Goal: Task Accomplishment & Management: Complete application form

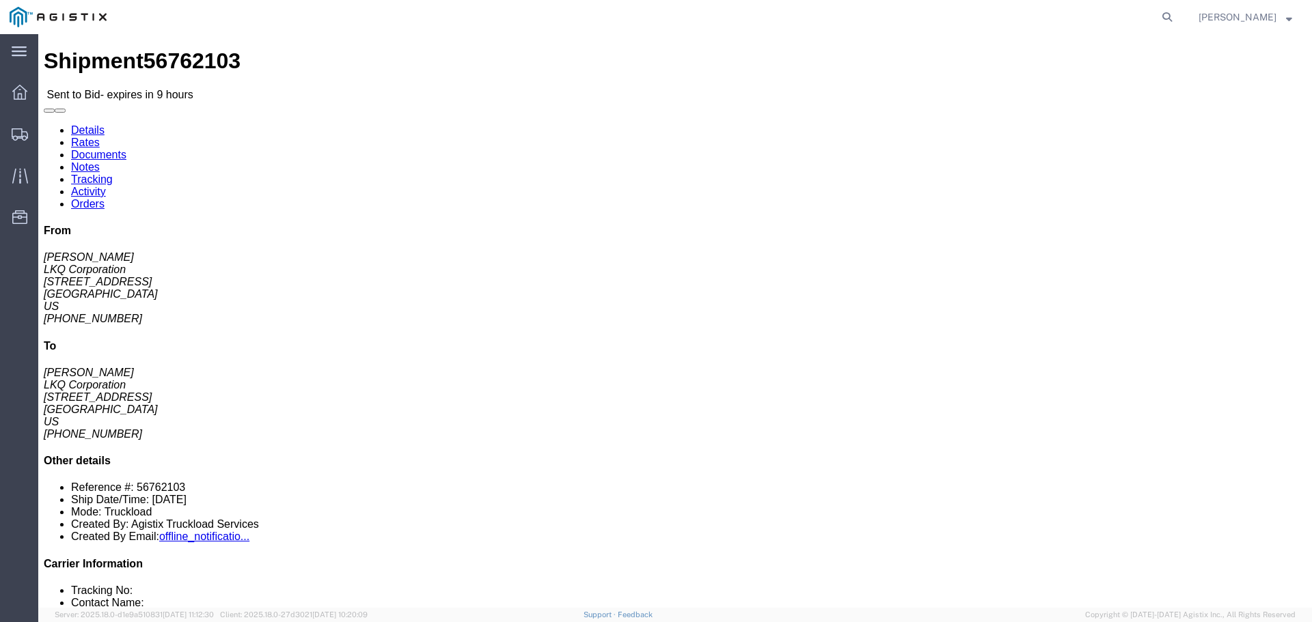
click button "button"
click link "Enter / Modify Bid"
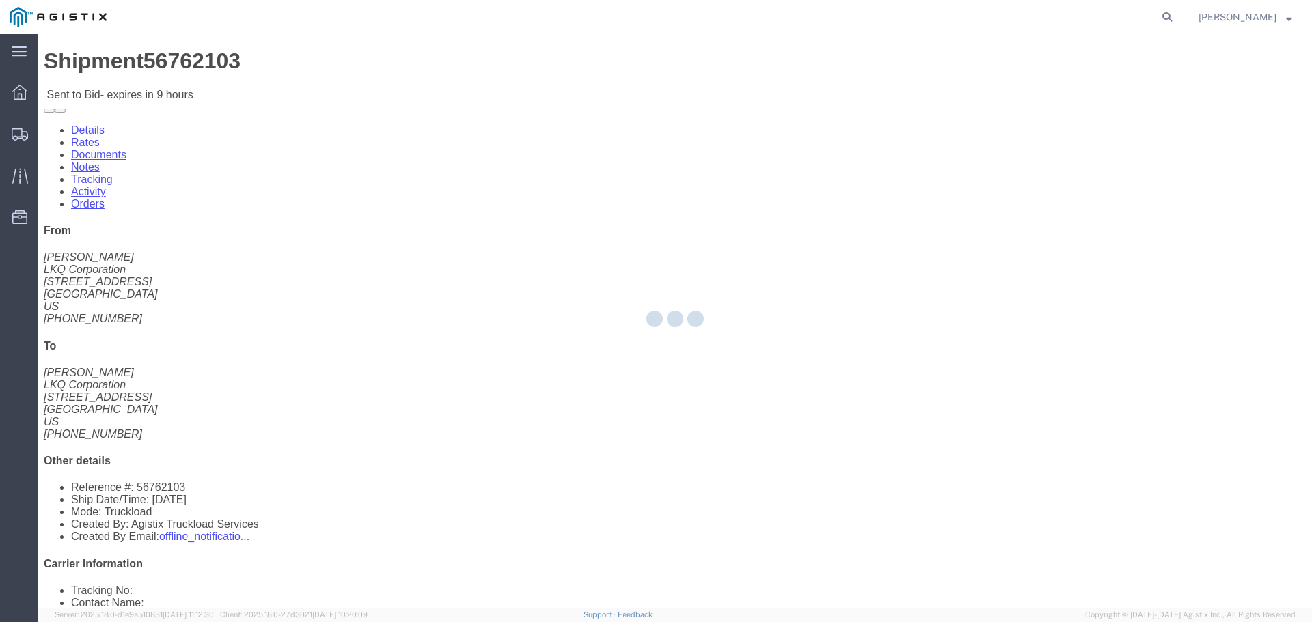
select select "22593"
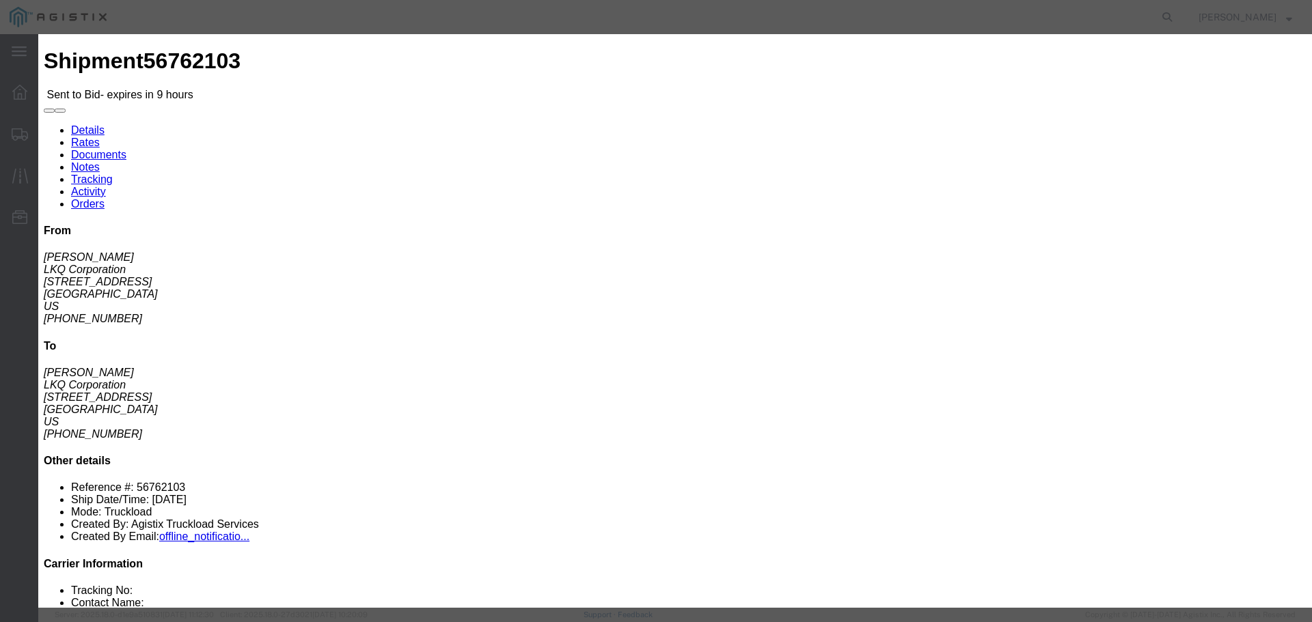
click select "Select Rail TL Standard 3 - 5 Day"
select select "41882"
click select "Select Rail TL Standard 3 - 5 Day"
drag, startPoint x: 931, startPoint y: 126, endPoint x: 937, endPoint y: 135, distance: 10.4
click input "text"
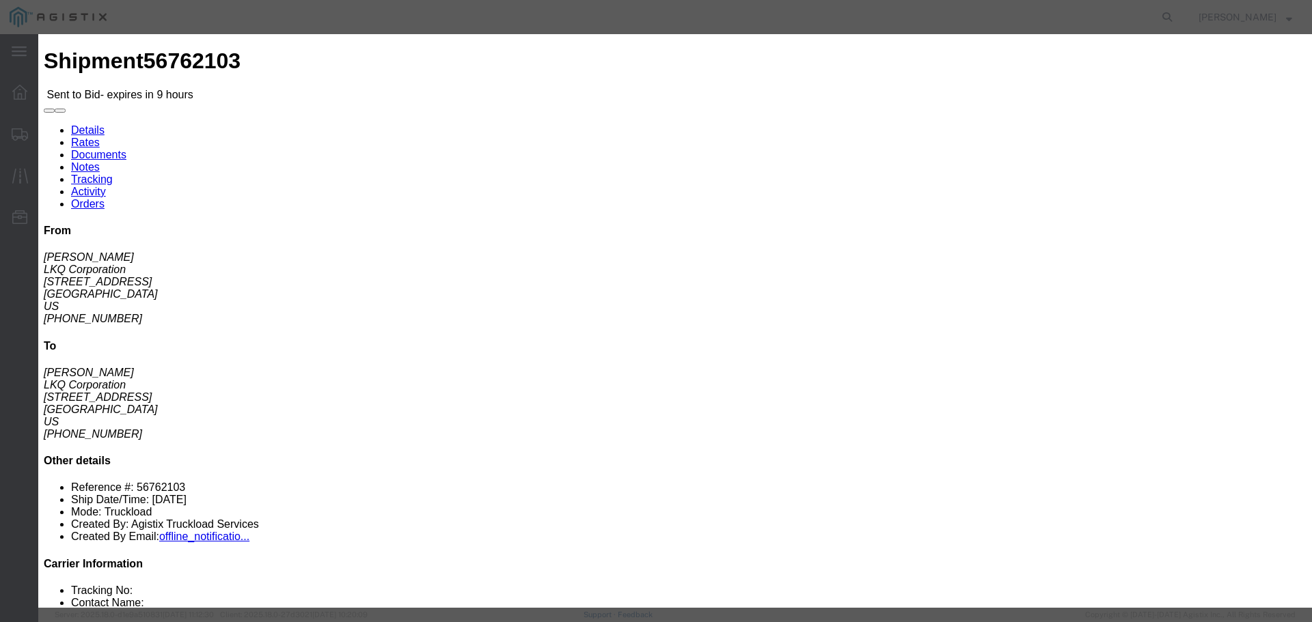
click select "Select Air Less than Truckload Multi-Leg Ocean Freight Rail Small Parcel Truckl…"
select select "TL"
click select "Select Air Less than Truckload Multi-Leg Ocean Freight Rail Small Parcel Truckl…"
click input "text"
type input "RLX"
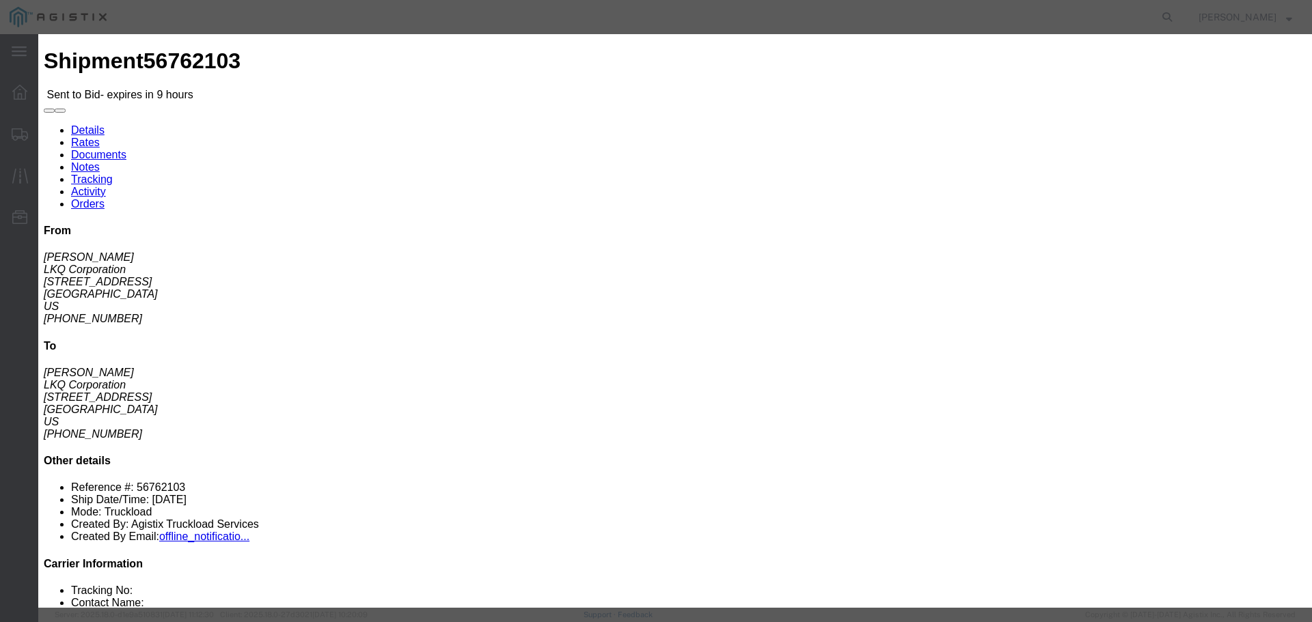
click div "Reference"
click input "number"
type input "4"
click input "number"
type input "4000"
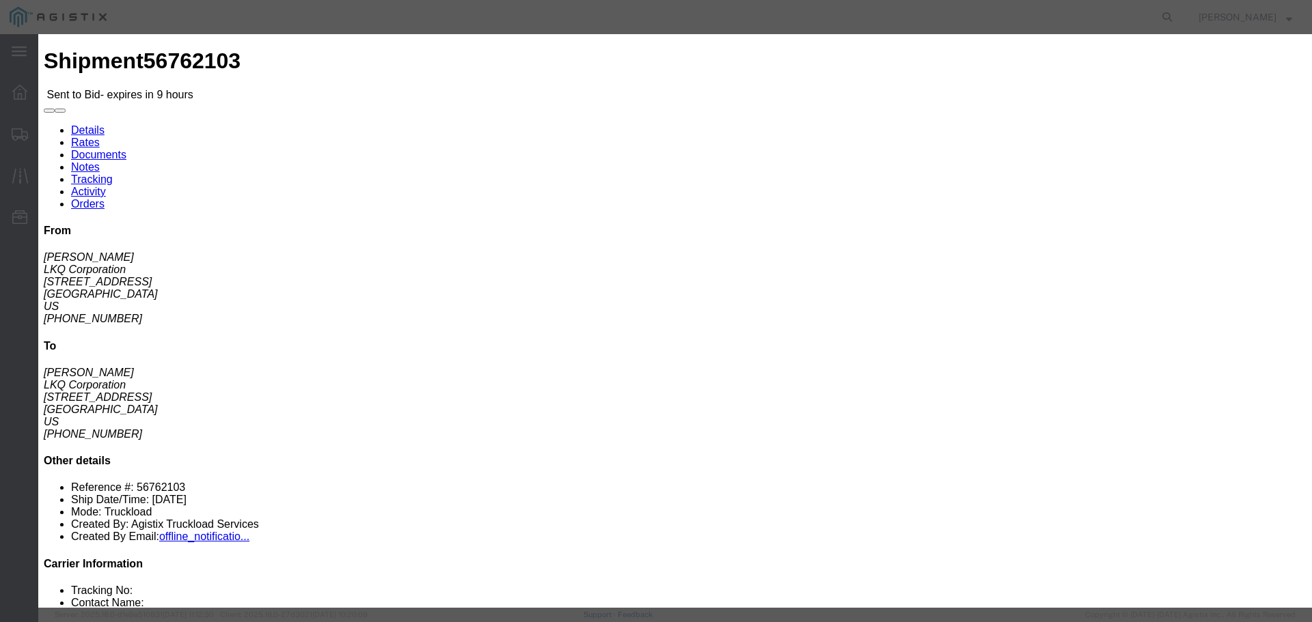
click div "Add charge"
click button "Submit"
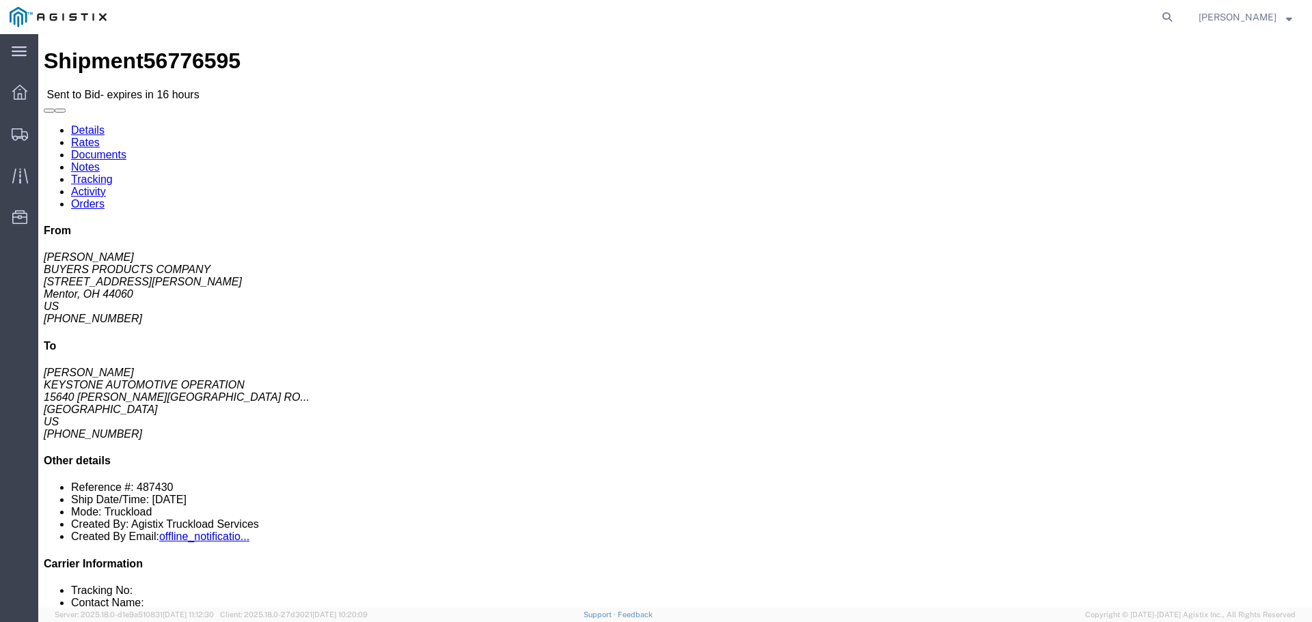
click button "button"
click link "Enter / Modify Bid"
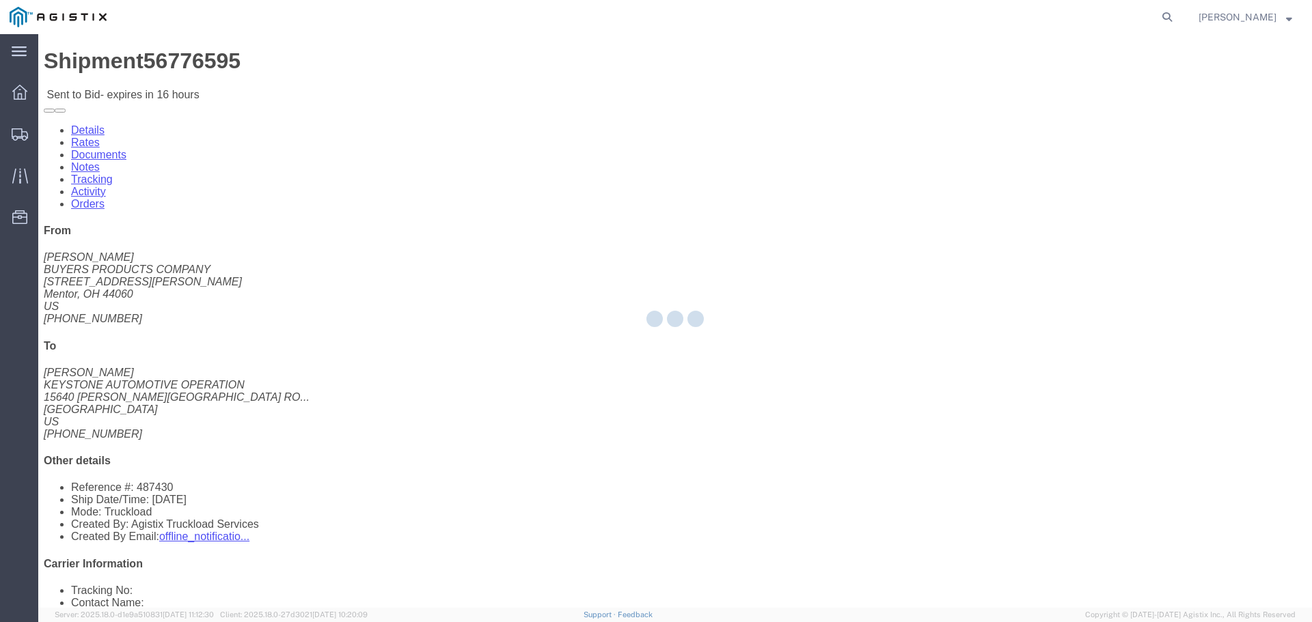
select select "22593"
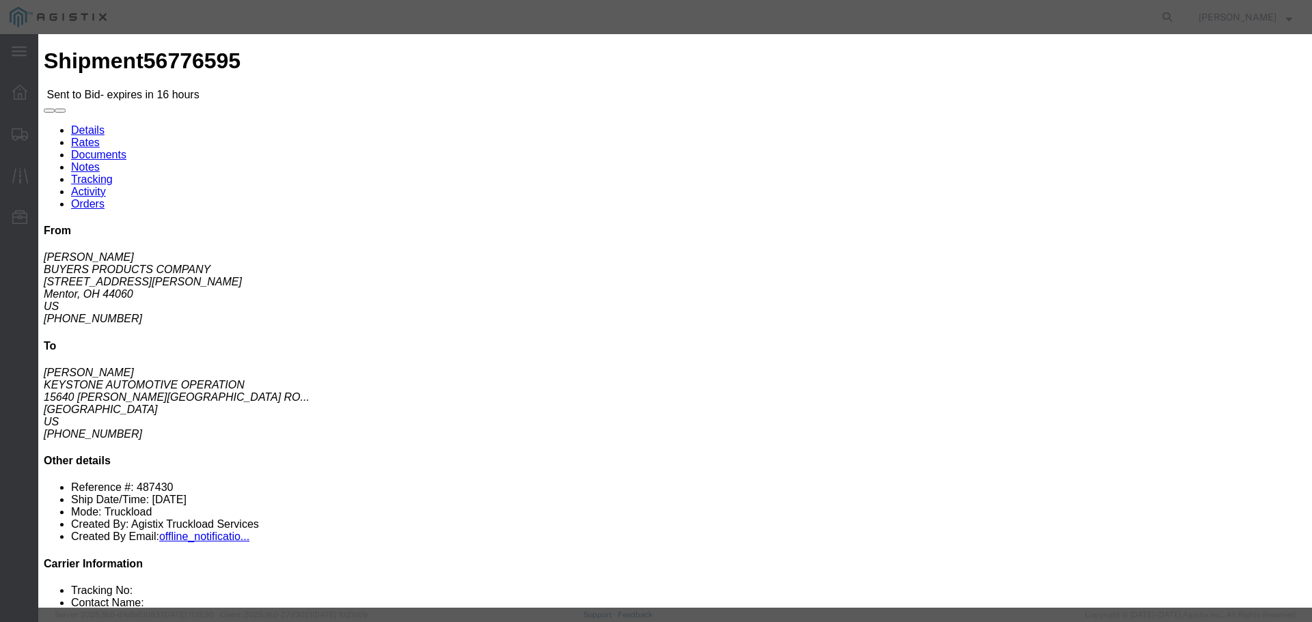
drag, startPoint x: 674, startPoint y: 125, endPoint x: 674, endPoint y: 133, distance: 8.2
click select "Select Rail TL Standard 3 - 5 Day"
select select "41882"
click select "Select Rail TL Standard 3 - 5 Day"
click input "text"
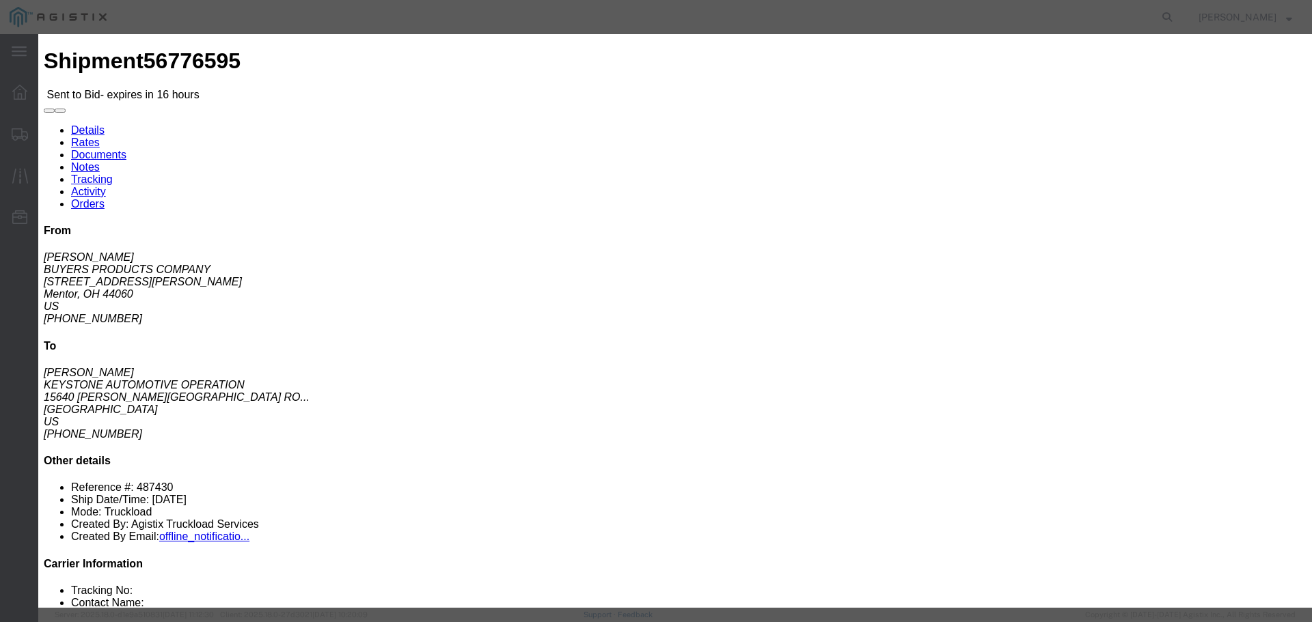
type input "RLX"
click select "Select Air Less than Truckload Multi-Leg Ocean Freight Rail Small Parcel Truckl…"
select select "TL"
click select "Select Air Less than Truckload Multi-Leg Ocean Freight Rail Small Parcel Truckl…"
click input "number"
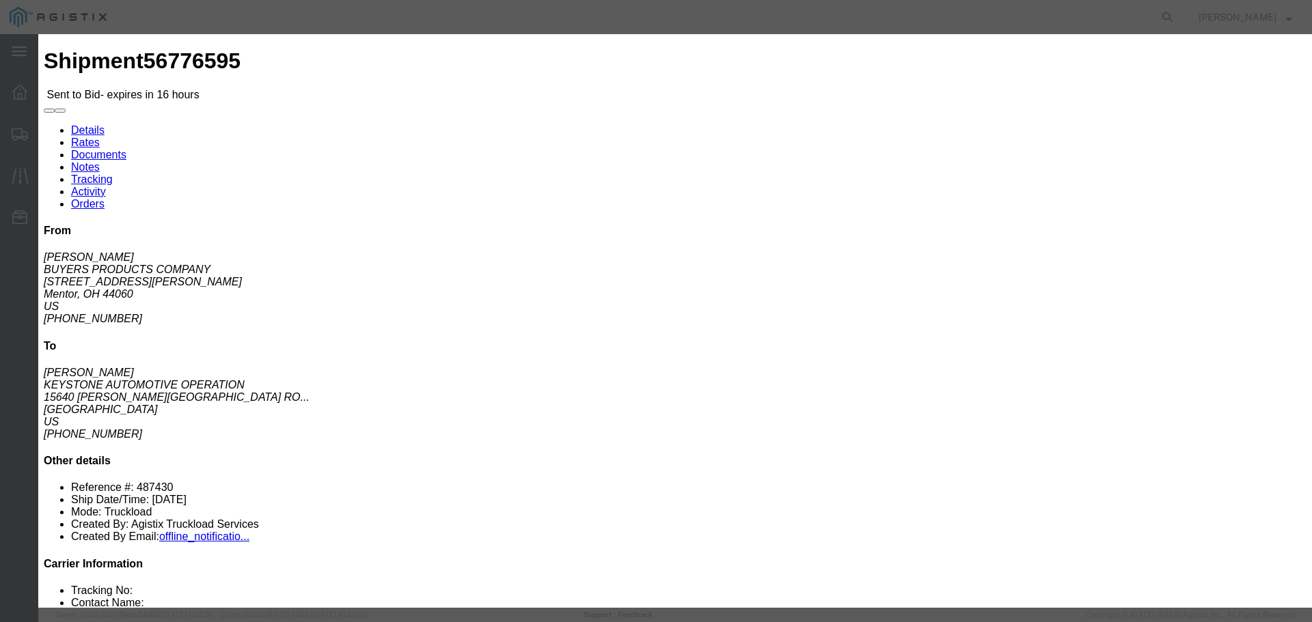
type input "4"
click input "number"
type input "3"
type input "4100"
click button "Submit"
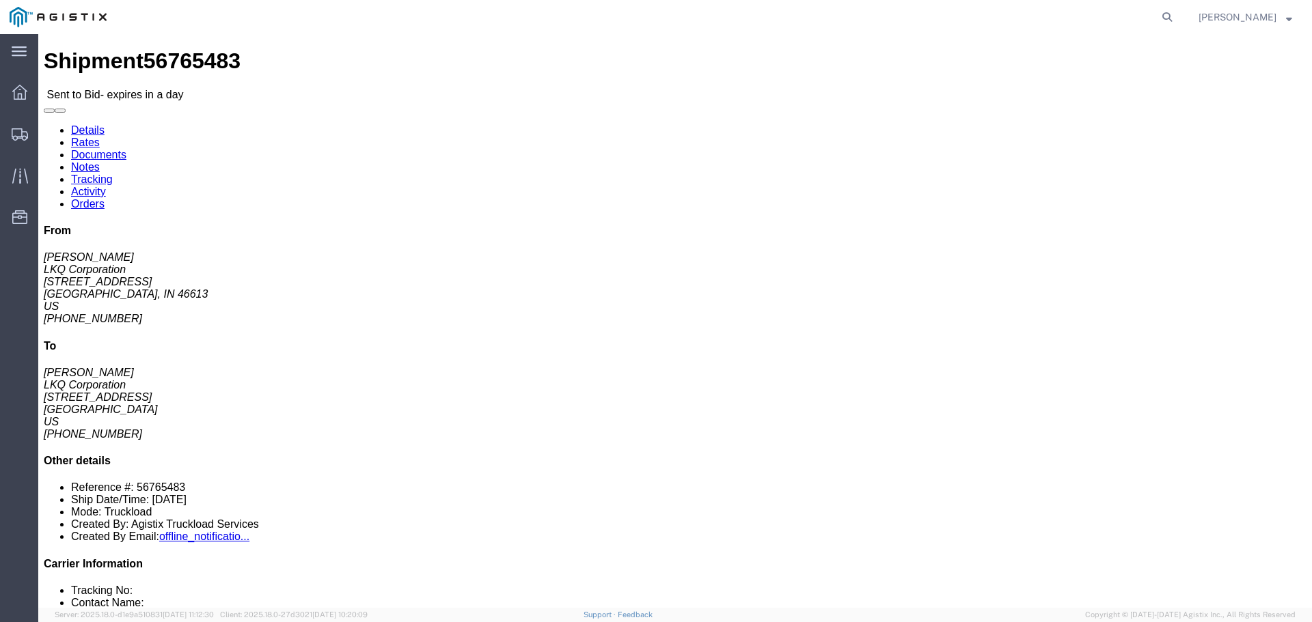
click button "button"
click link "Enter / Modify Bid"
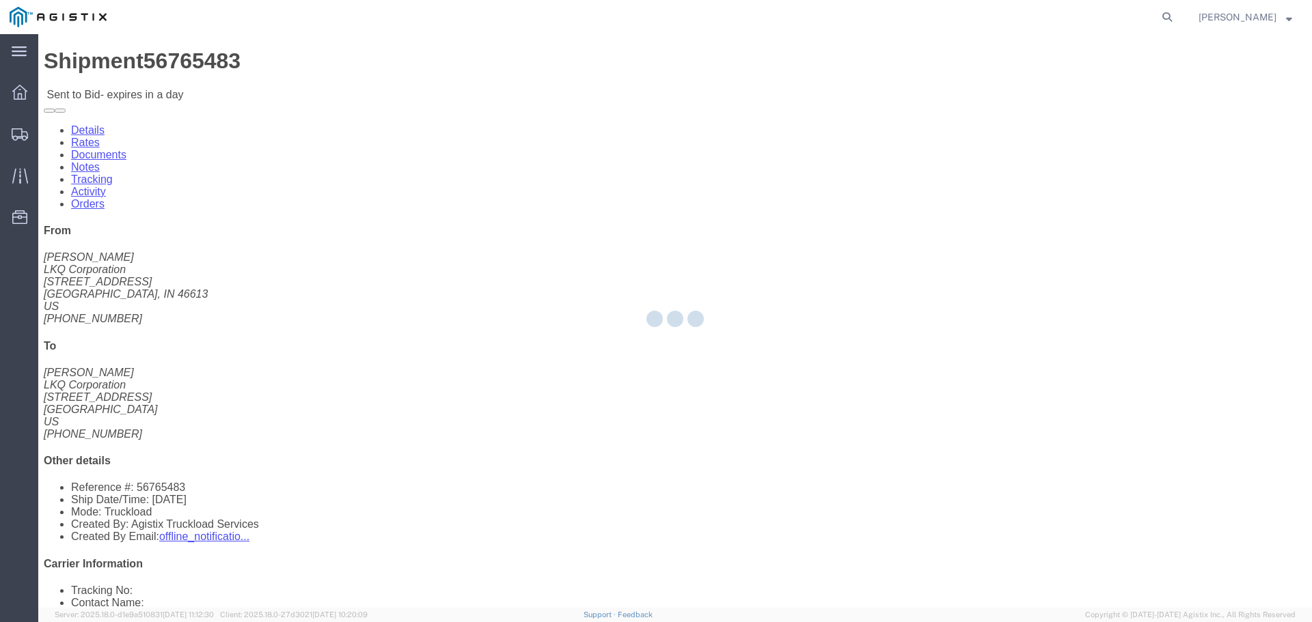
select select "22593"
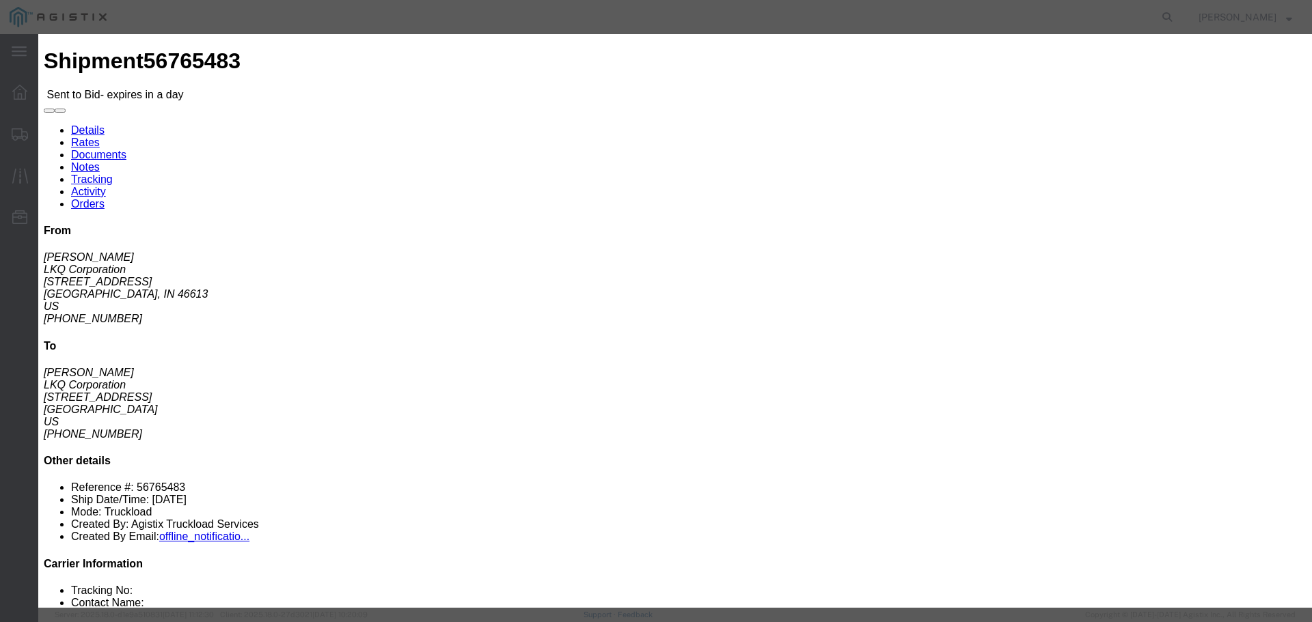
click select "Select Rail TL Standard 3 - 5 Day"
select select "41882"
click select "Select Rail TL Standard 3 - 5 Day"
click input "text"
type input "RLX"
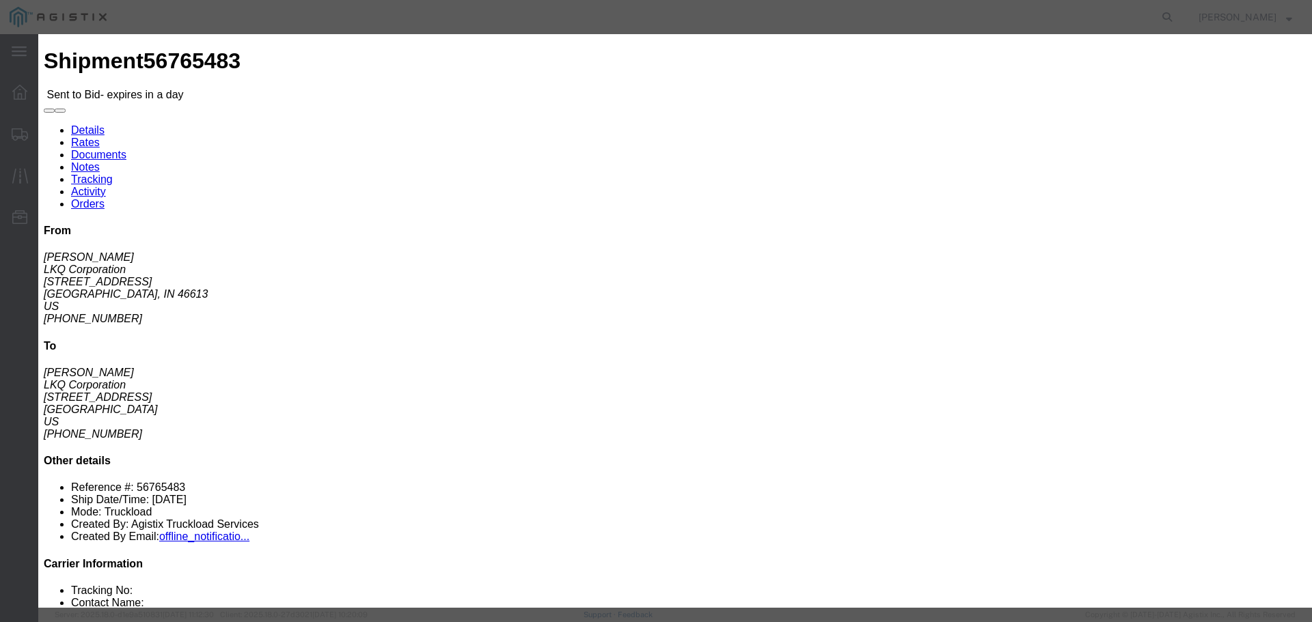
click select "Select Air Less than Truckload Multi-Leg Ocean Freight Rail Small Parcel Truckl…"
select select "TL"
click select "Select Air Less than Truckload Multi-Leg Ocean Freight Rail Small Parcel Truckl…"
click input "number"
type input "2"
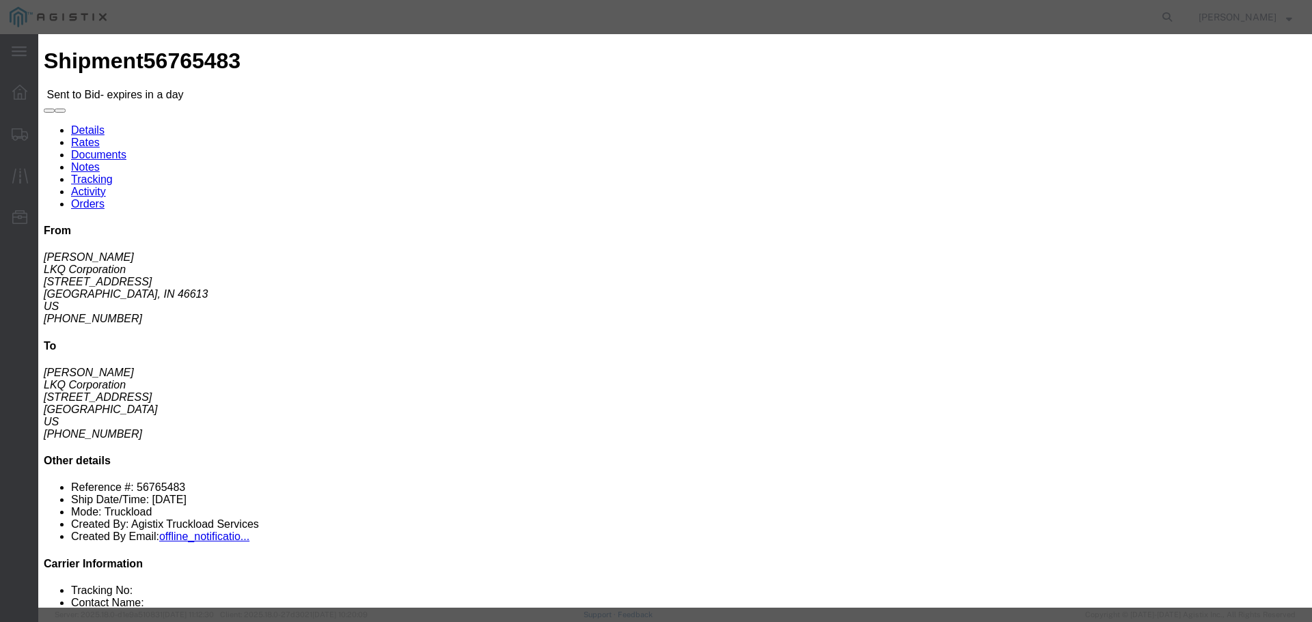
click input "number"
type input "2300"
click button "Submit"
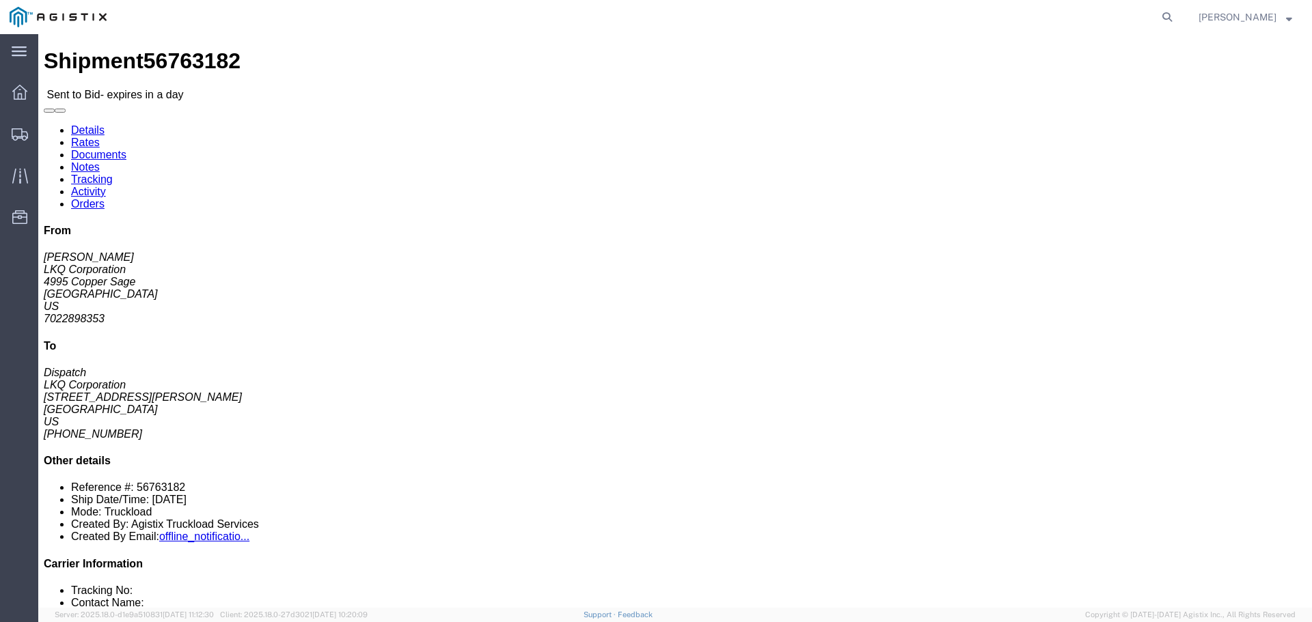
drag, startPoint x: 133, startPoint y: 294, endPoint x: 210, endPoint y: 279, distance: 78.5
click button "button"
click link "Enter / Modify Bid"
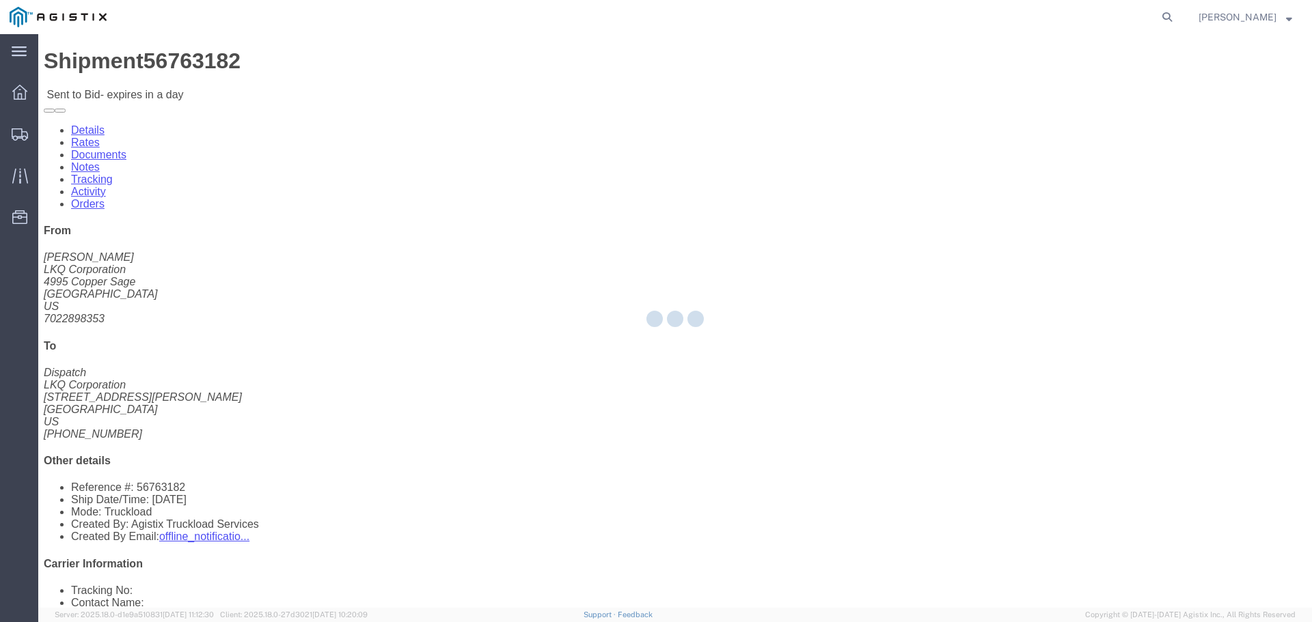
select select "22593"
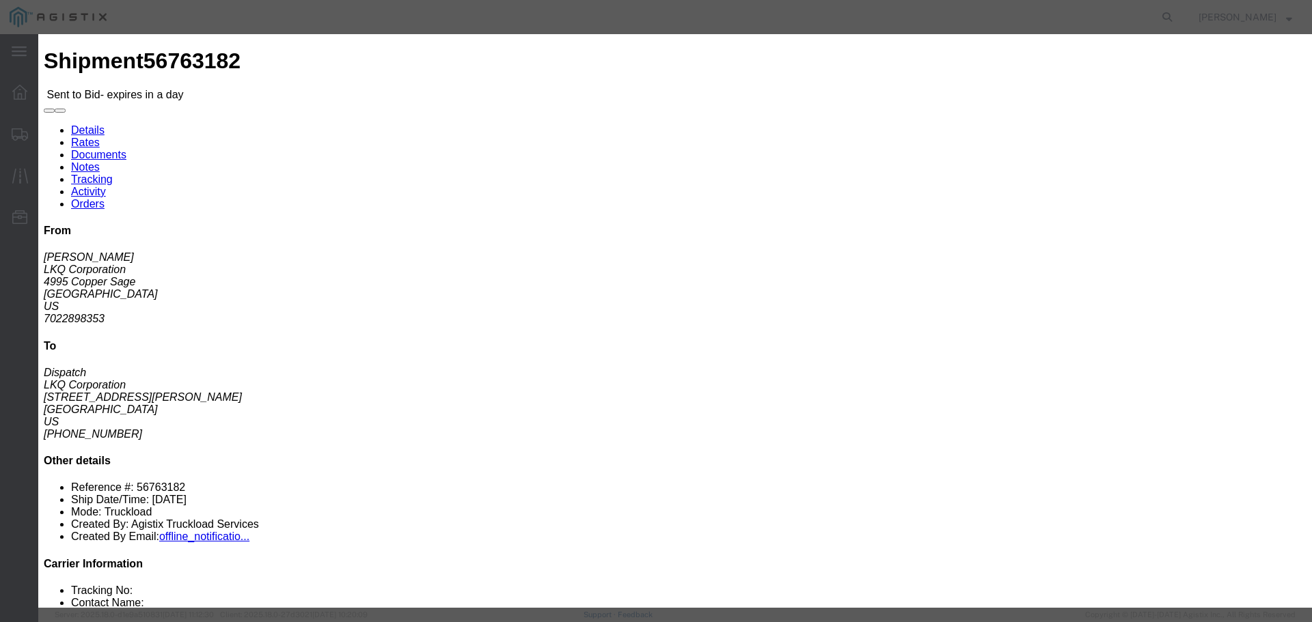
click select "Select Rail TL Standard 3 - 5 Day"
select select "41882"
click select "Select Rail TL Standard 3 - 5 Day"
drag, startPoint x: 907, startPoint y: 122, endPoint x: 943, endPoint y: 135, distance: 39.1
click input "text"
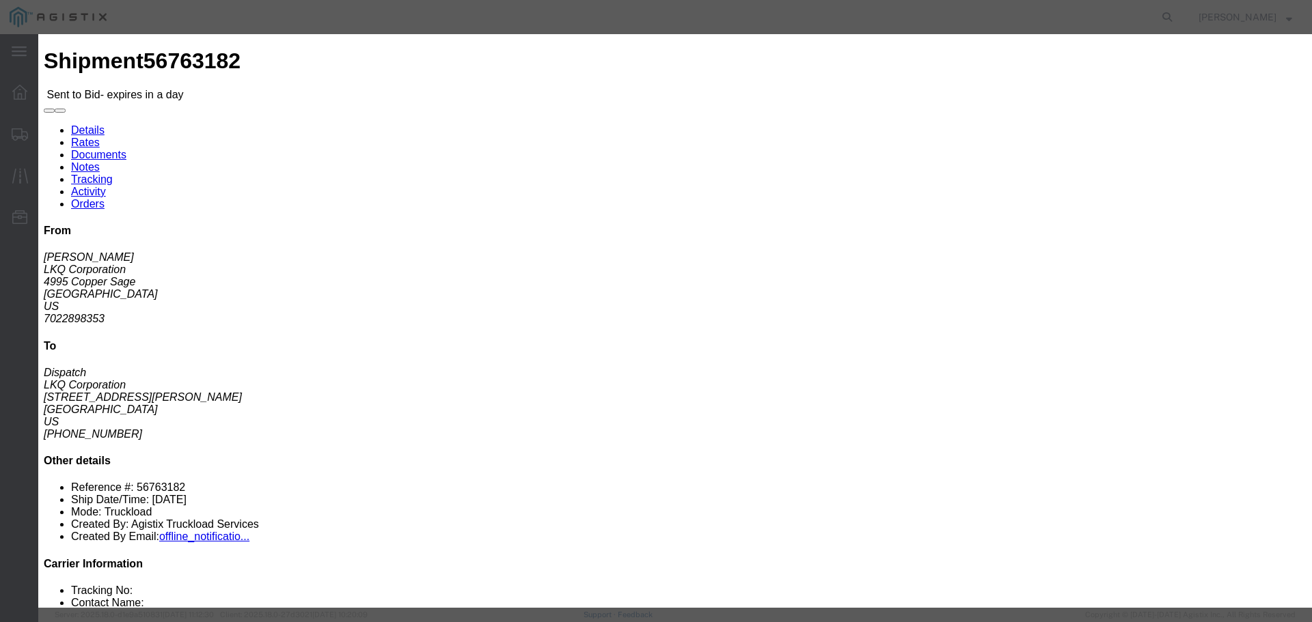
type input "RLX"
click select "Select Air Less than Truckload Multi-Leg Ocean Freight Rail Small Parcel Truckl…"
select select "TL"
click select "Select Air Less than Truckload Multi-Leg Ocean Freight Rail Small Parcel Truckl…"
click input "number"
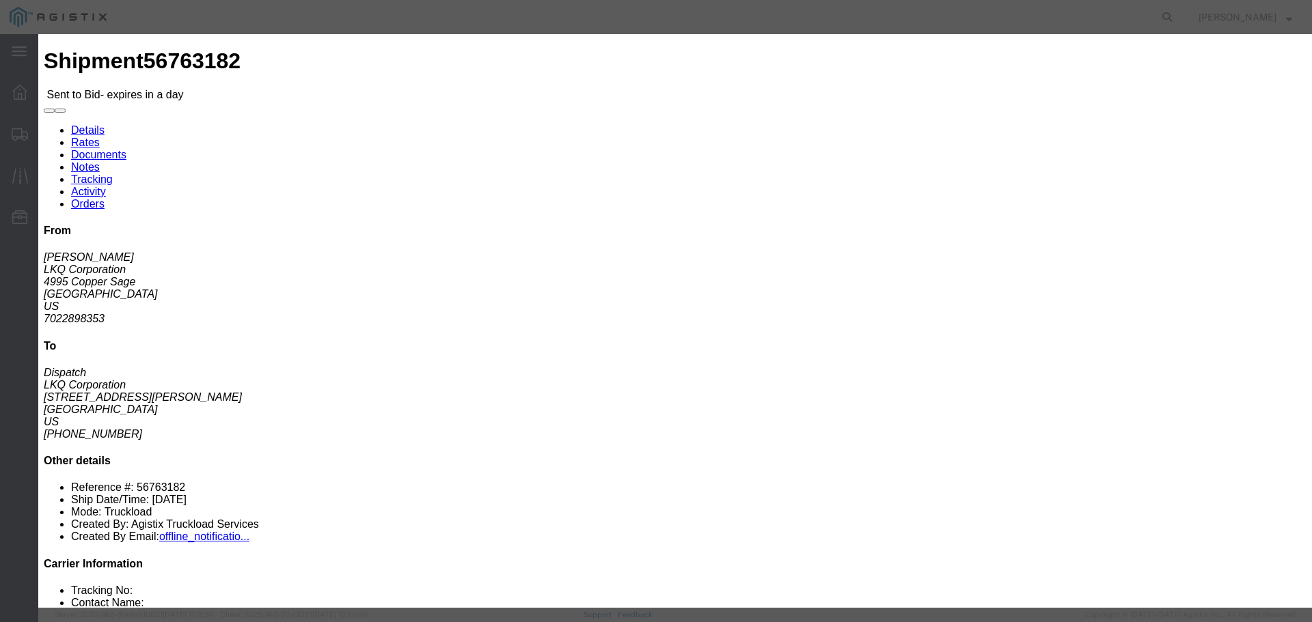
type input "1"
click input "number"
type input "530"
click button "Submit"
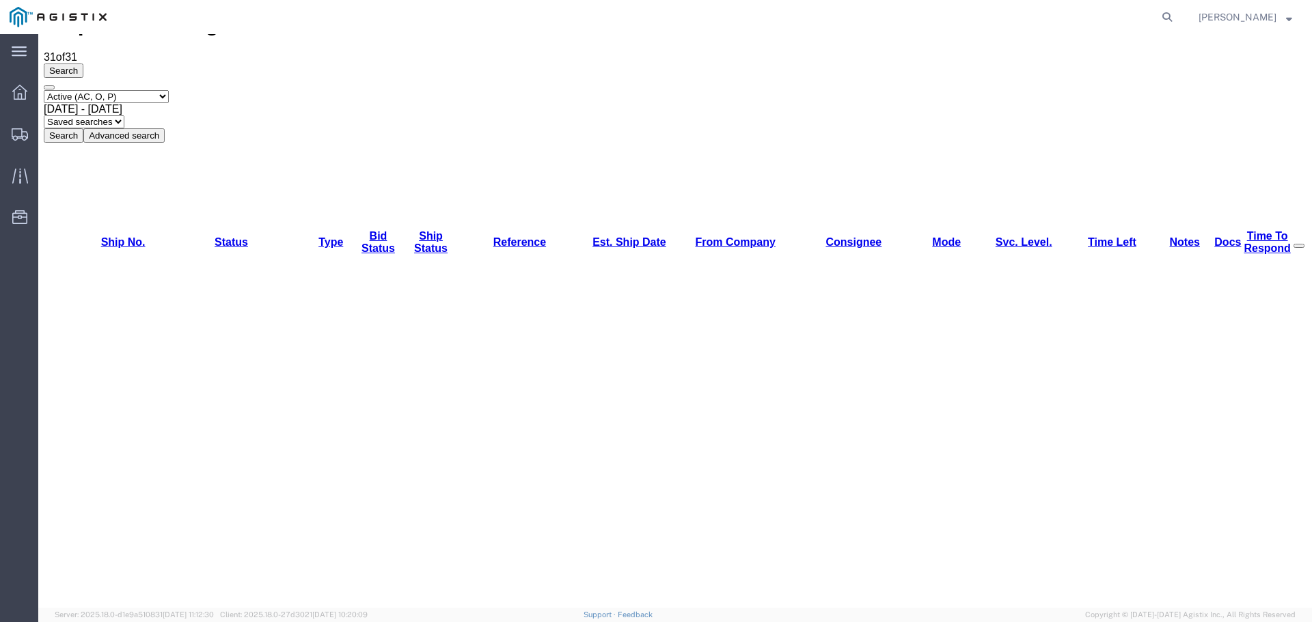
scroll to position [68, 0]
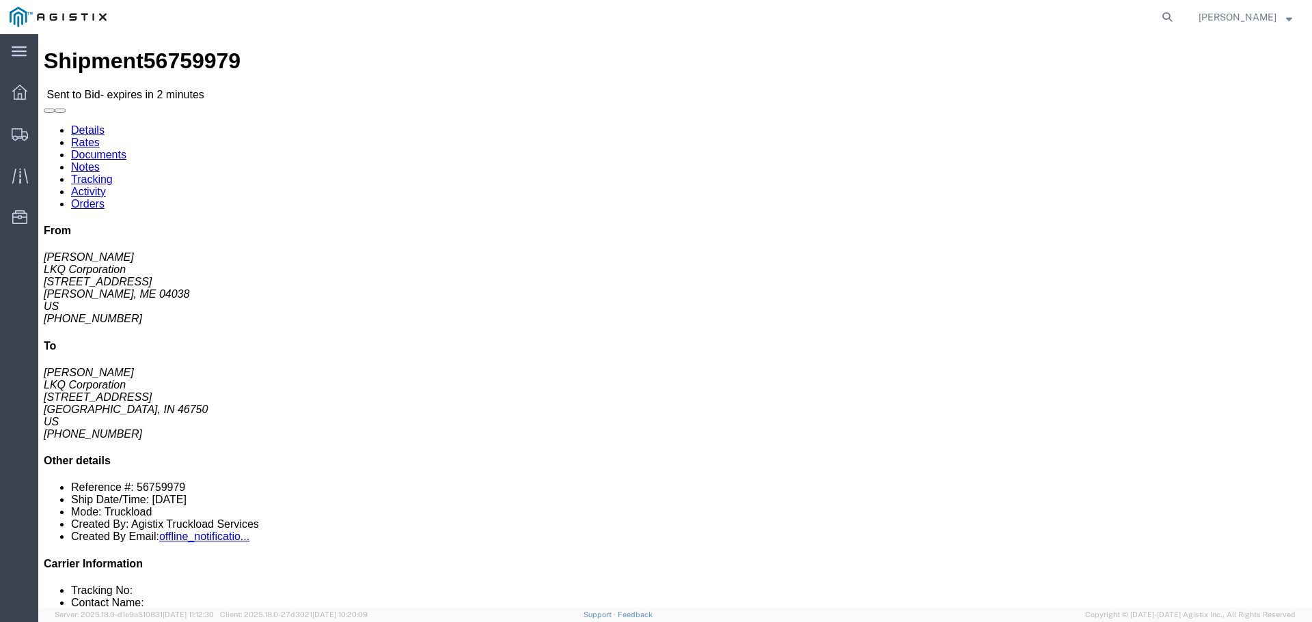
click button "button"
click link "Enter / Modify Bid"
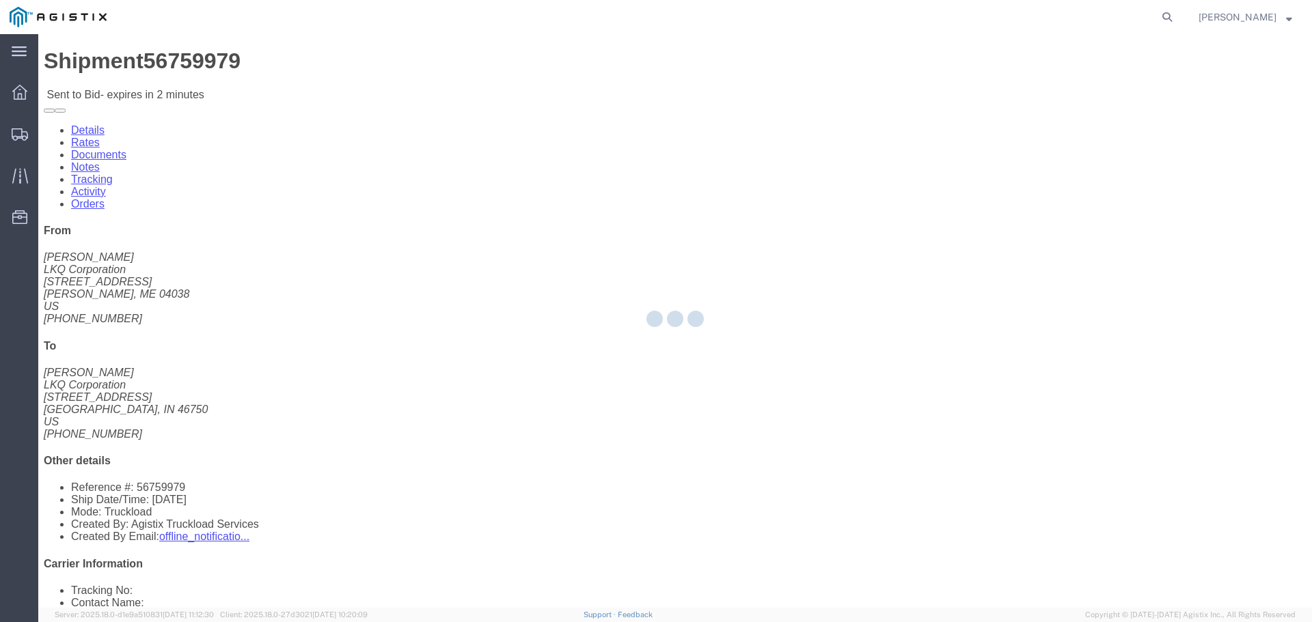
select select "22593"
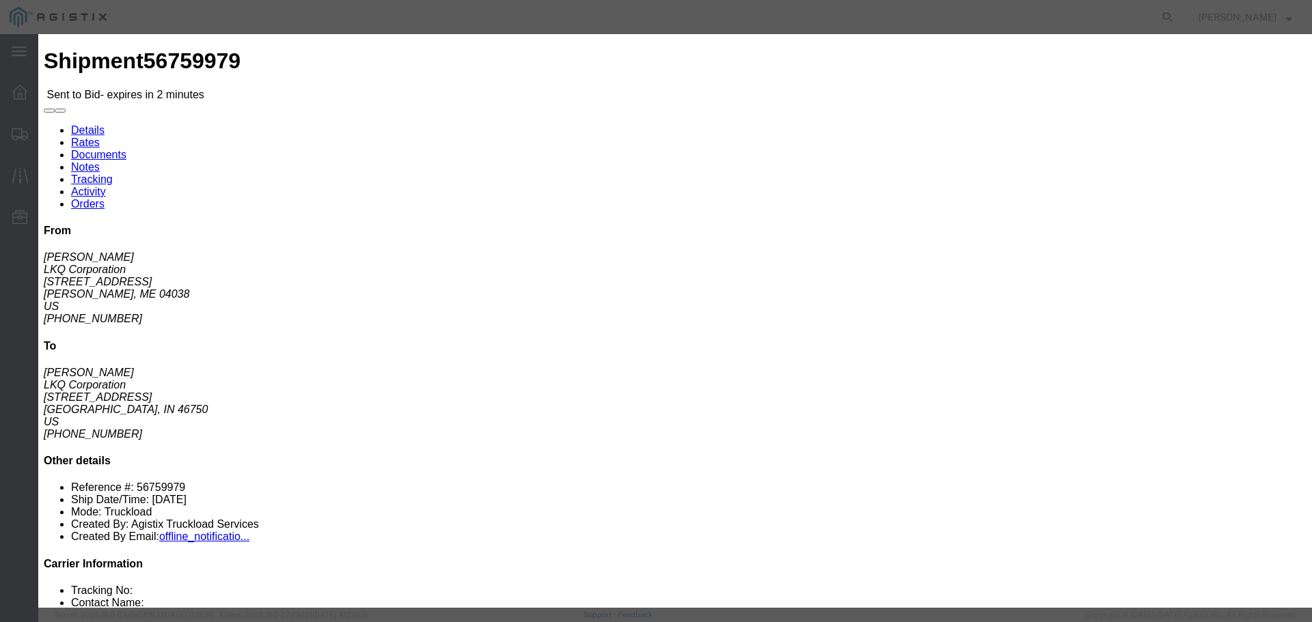
click select "Select Rail TL Standard 3 - 5 Day"
select select "41882"
click select "Select Rail TL Standard 3 - 5 Day"
click input "text"
type input "RLX"
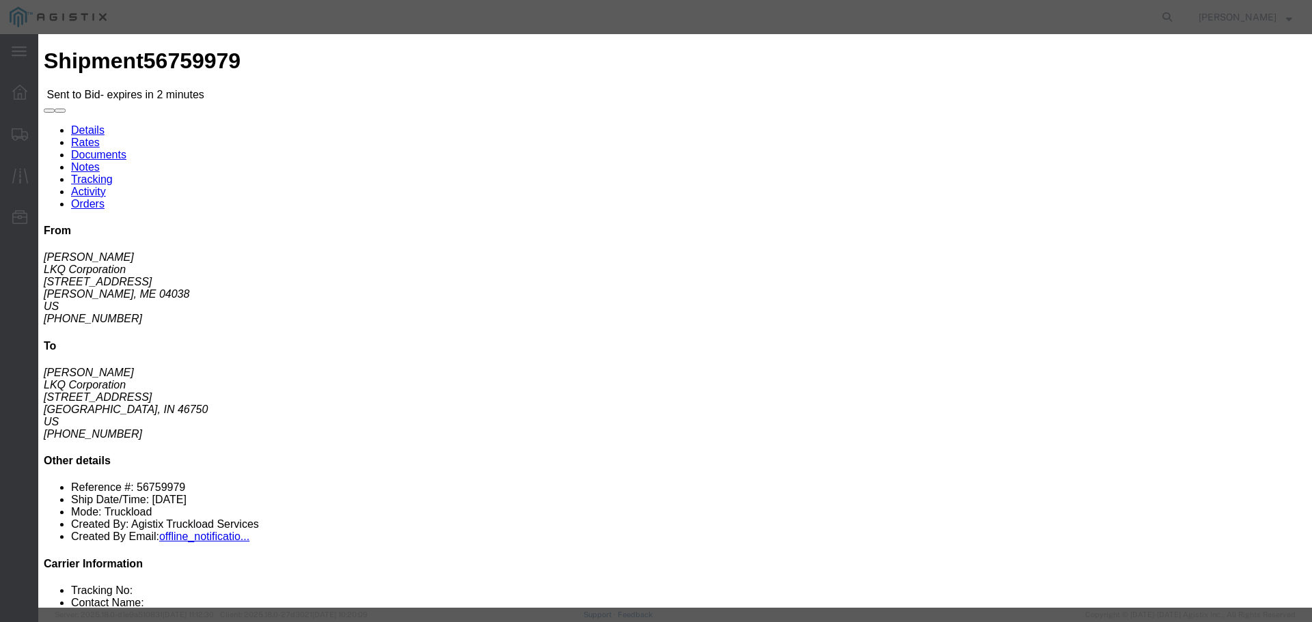
click select "Select Air Less than Truckload Multi-Leg Ocean Freight Rail Small Parcel Truckl…"
select select "TL"
click select "Select Air Less than Truckload Multi-Leg Ocean Freight Rail Small Parcel Truckl…"
click input "number"
type input "2"
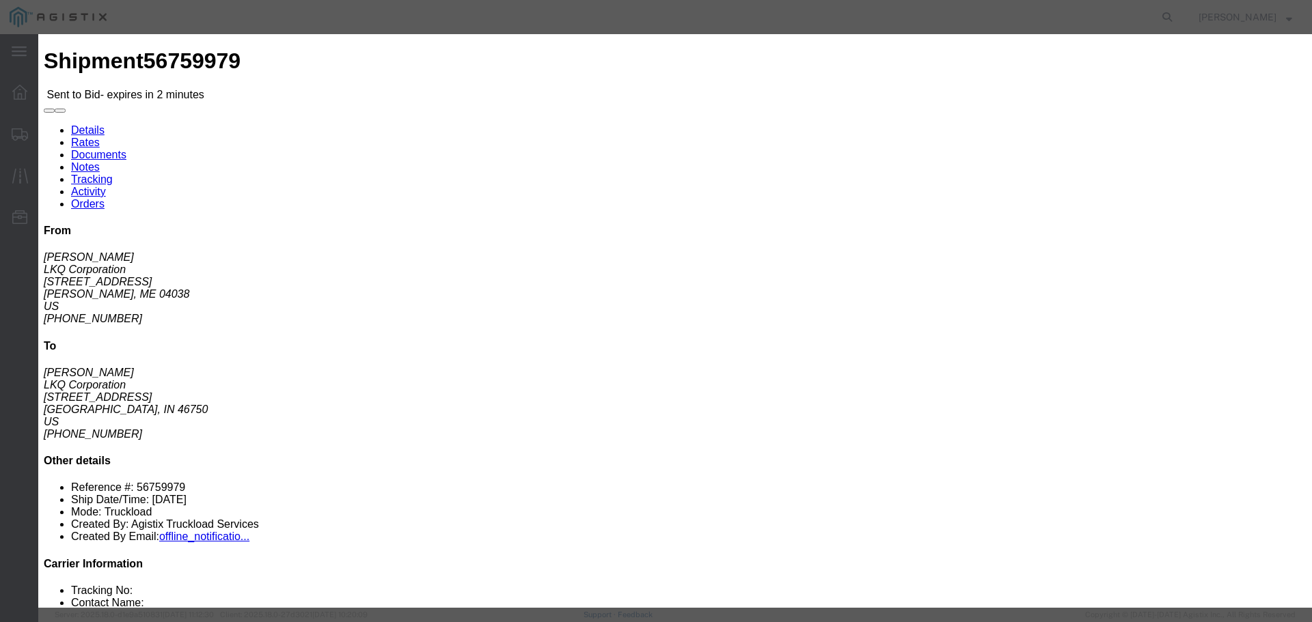
click input "number"
type input "1750"
click div "Add charge"
click h3 "Legs"
click div "Bid Information Vendor Select Riverstone Logistics LLC Service Level Select Rai…"
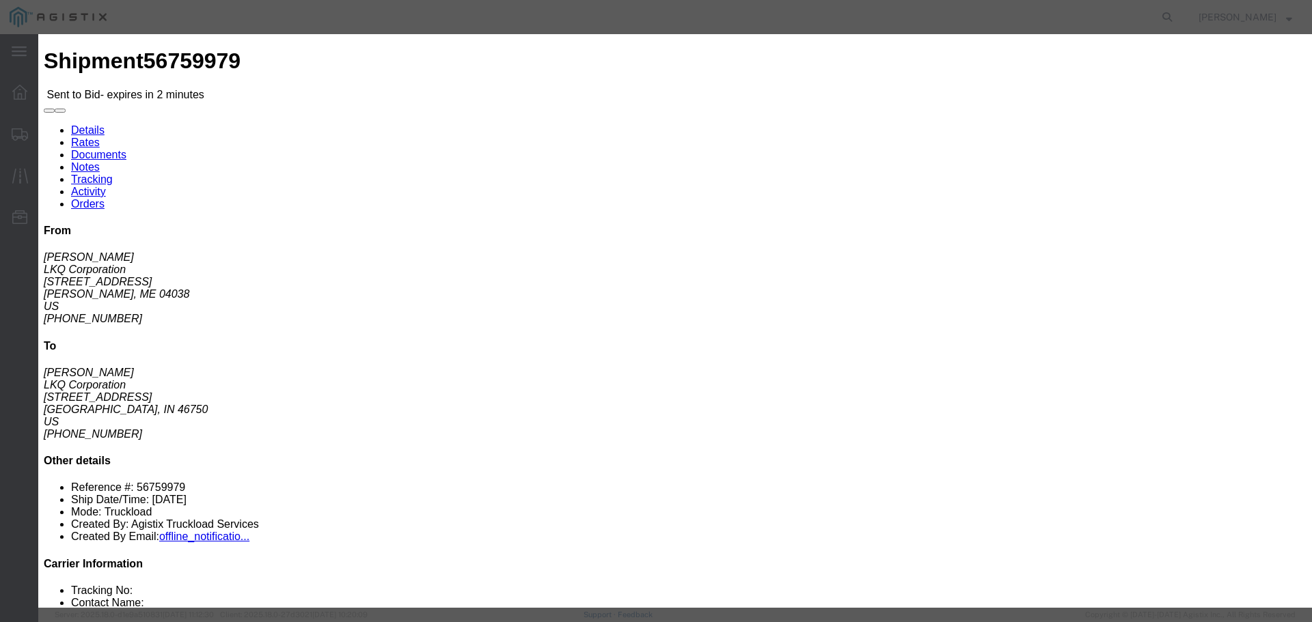
click button "Submit"
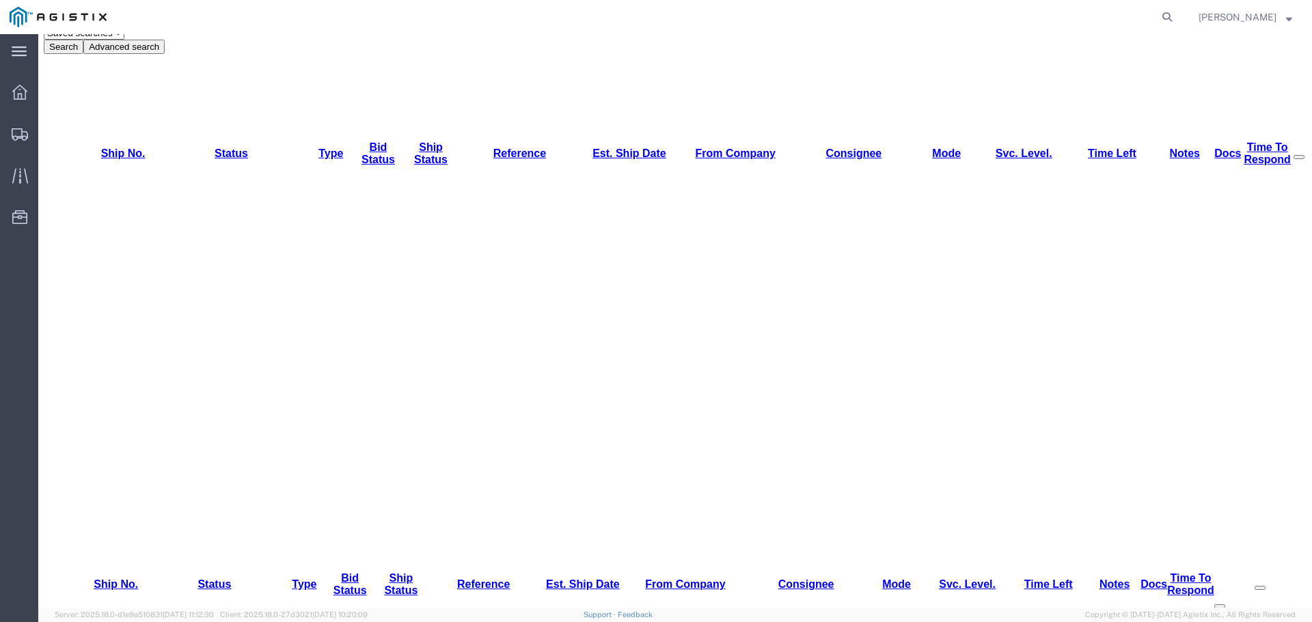
scroll to position [137, 0]
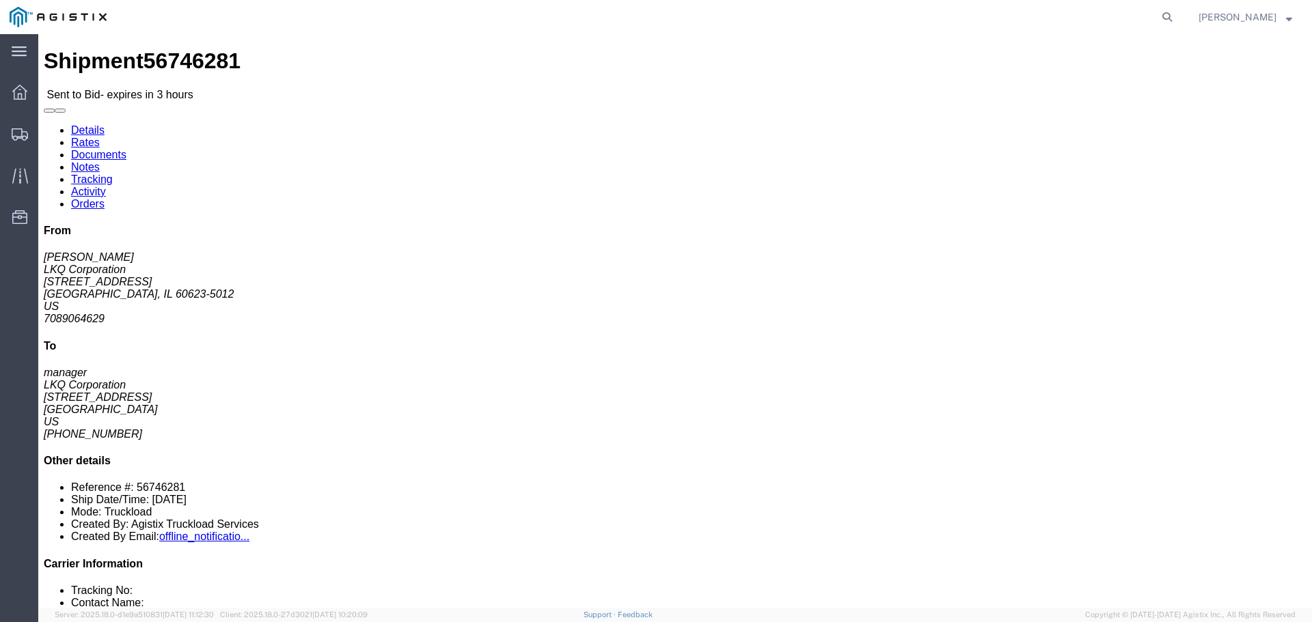
click link "Enter / Modify Bid"
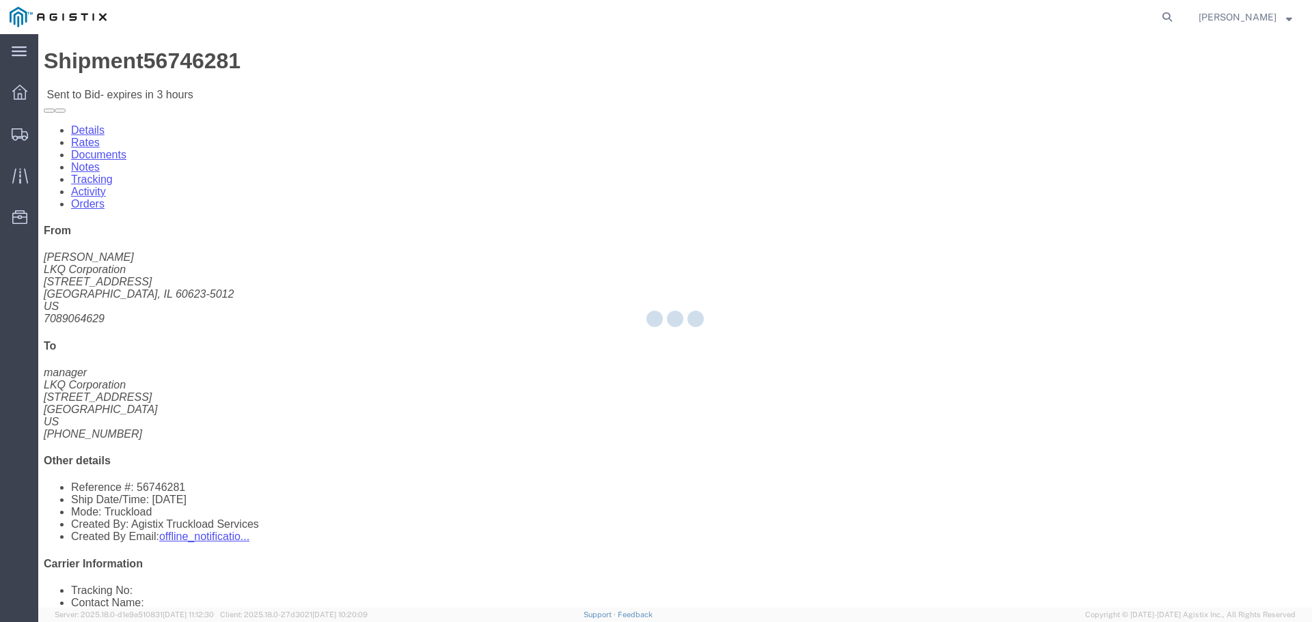
select select "22593"
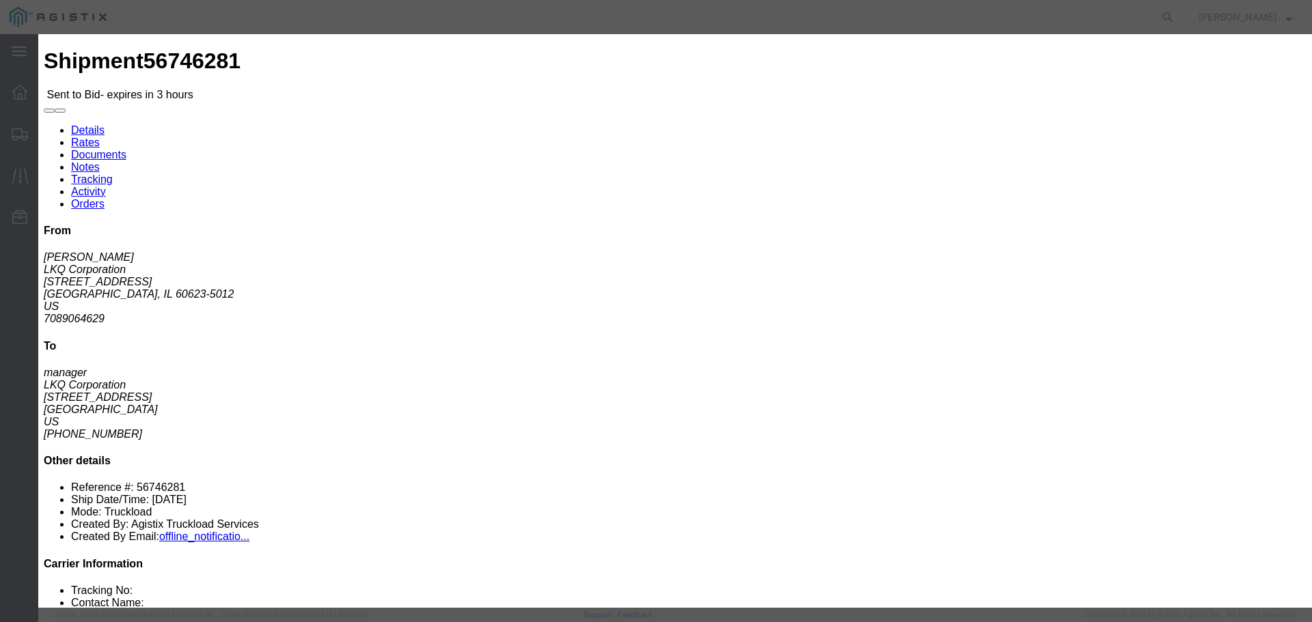
click select "Select Rail TL Standard 3 - 5 Day"
select select "41882"
click select "Select Rail TL Standard 3 - 5 Day"
click input "text"
type input "RLX"
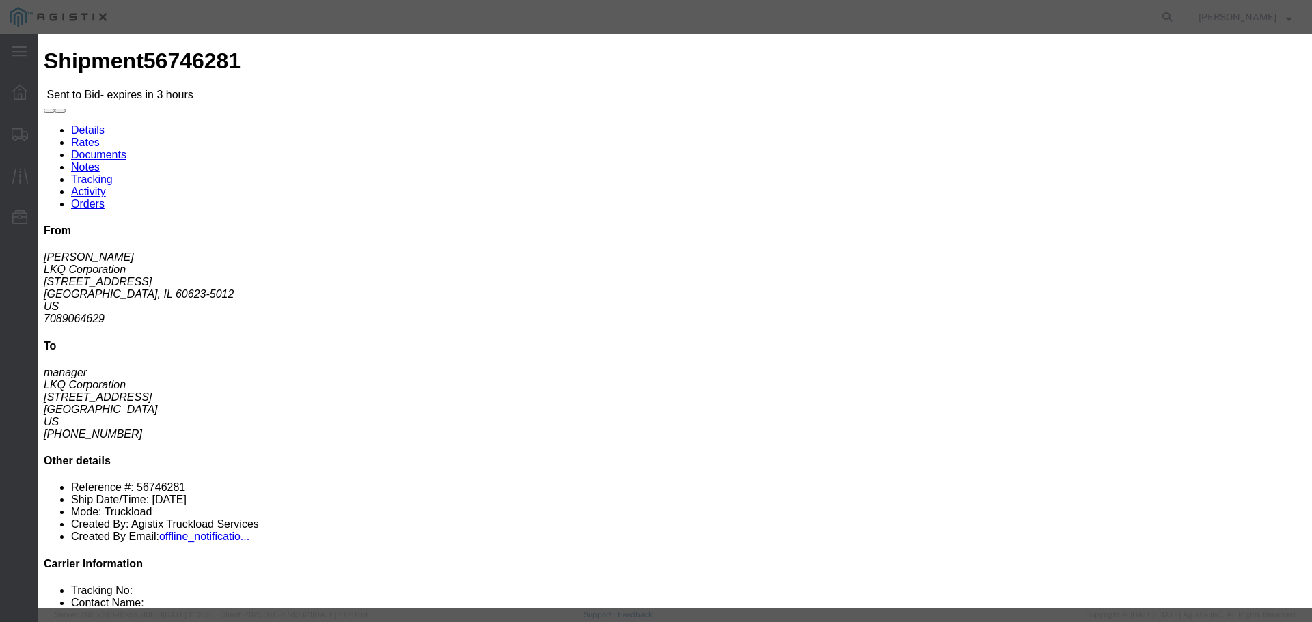
click select "Select Air Less than Truckload Multi-Leg Ocean Freight Rail Small Parcel Truckl…"
select select "TL"
click select "Select Air Less than Truckload Multi-Leg Ocean Freight Rail Small Parcel Truckl…"
click input "number"
type input "2"
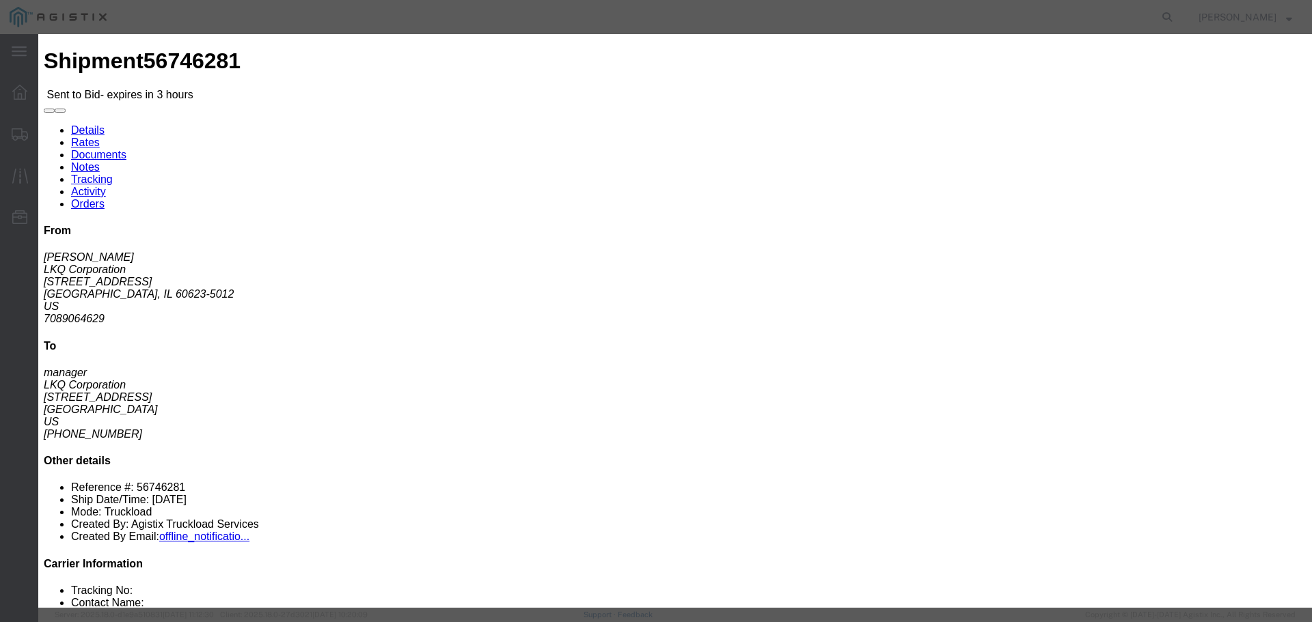
click input "number"
type input "2280"
click div "Mode Select Air Less than Truckload Multi-Leg Ocean Freight Rail Small Parcel T…"
click button "Submit"
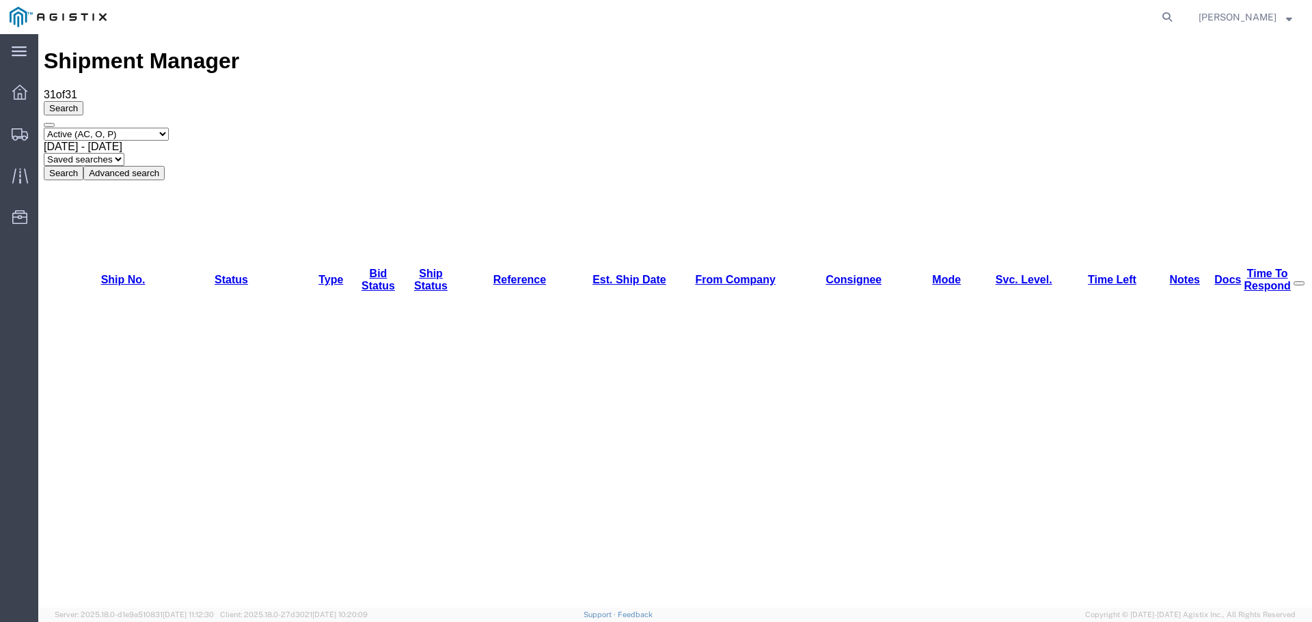
scroll to position [68, 0]
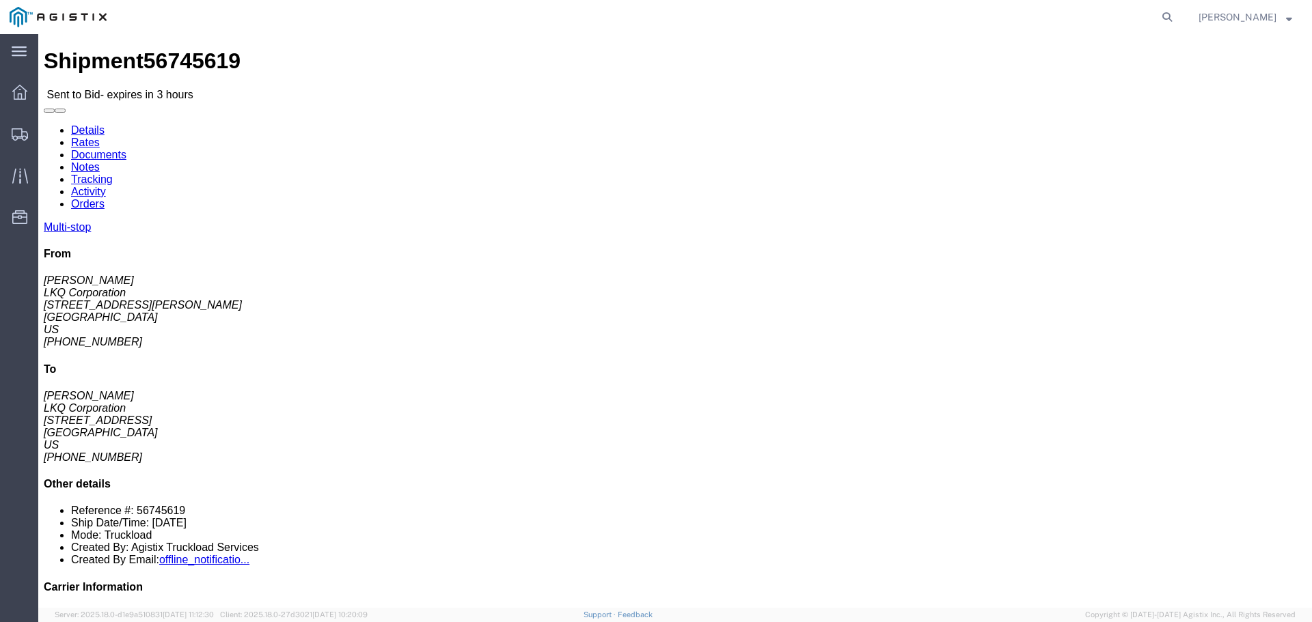
click link "Enter / Modify Bid"
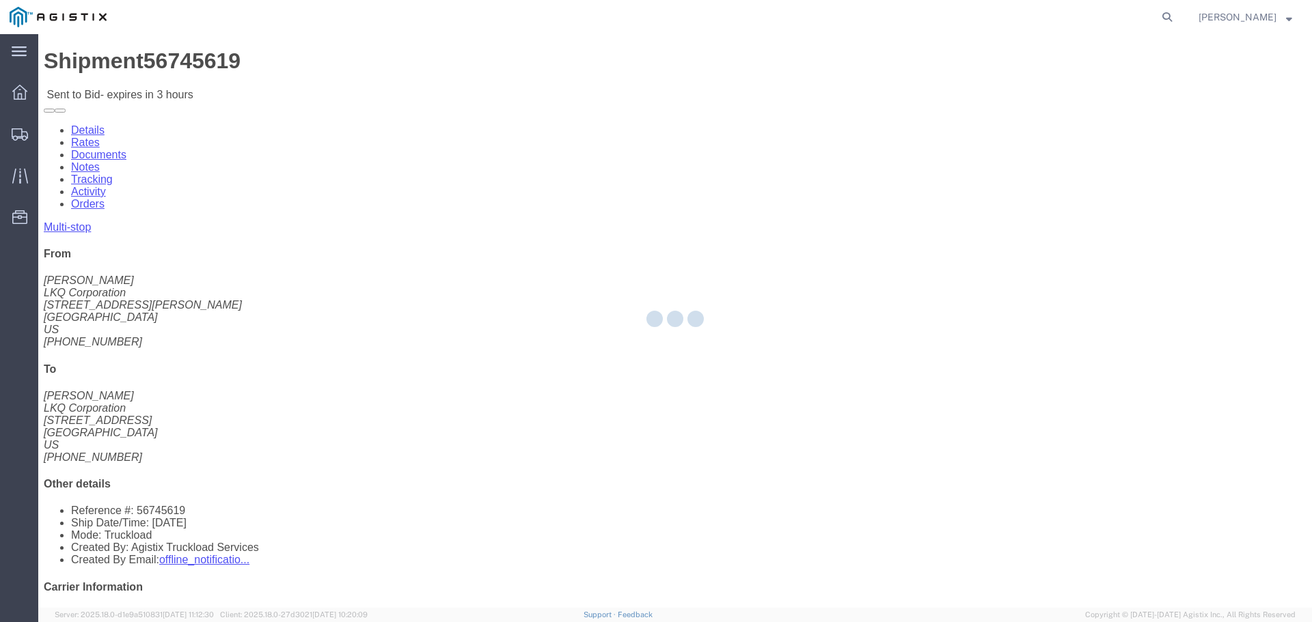
select select "22593"
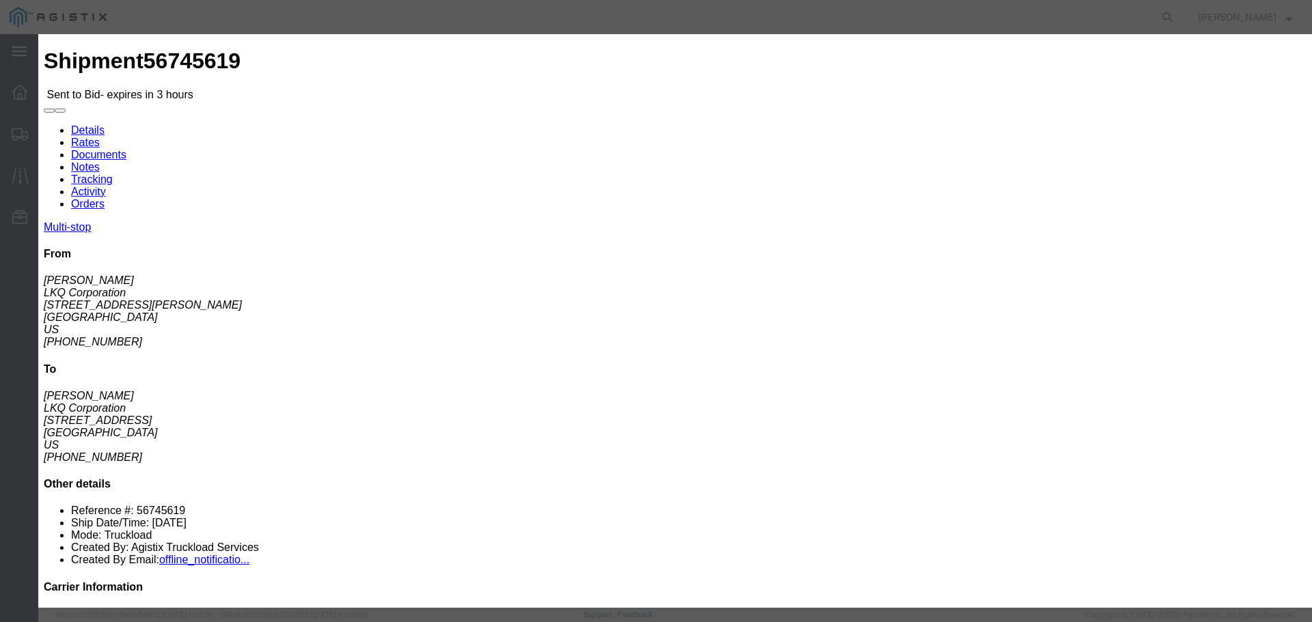
click select "Select Rail TL Standard 3 - 5 Day"
select select "41882"
click select "Select Rail TL Standard 3 - 5 Day"
click input "text"
type input "RLX"
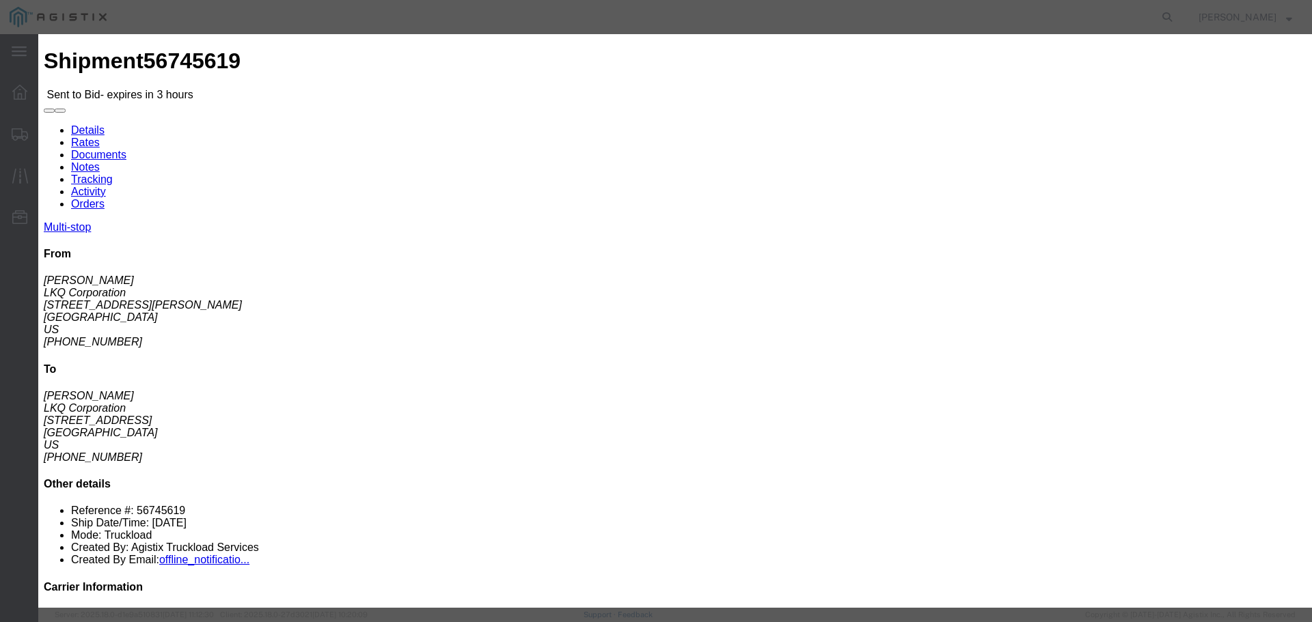
drag, startPoint x: 590, startPoint y: 277, endPoint x: 648, endPoint y: 316, distance: 70.5
click select "Select Air Less than Truckload Multi-Leg Ocean Freight Rail Small Parcel Truckl…"
select select "TL"
click select "Select Air Less than Truckload Multi-Leg Ocean Freight Rail Small Parcel Truckl…"
click input "number"
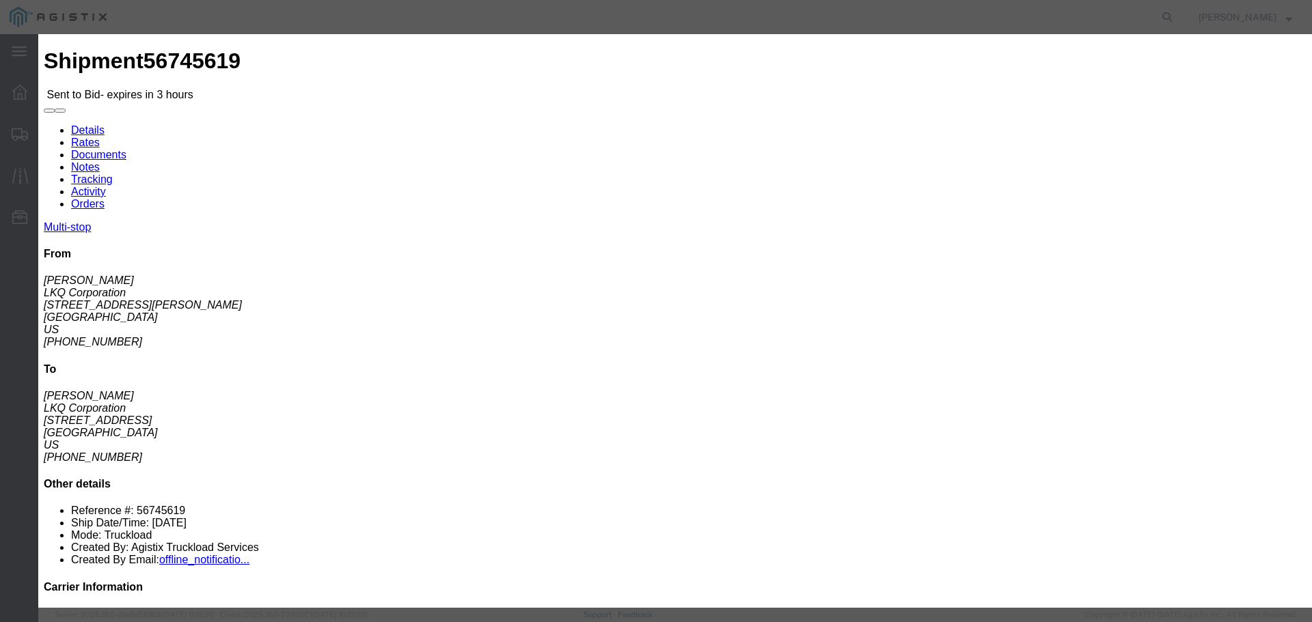
click input "number"
type input "2"
click div "Mode Select Air Less than Truckload Multi-Leg Ocean Freight Rail Small Parcel T…"
click input "number"
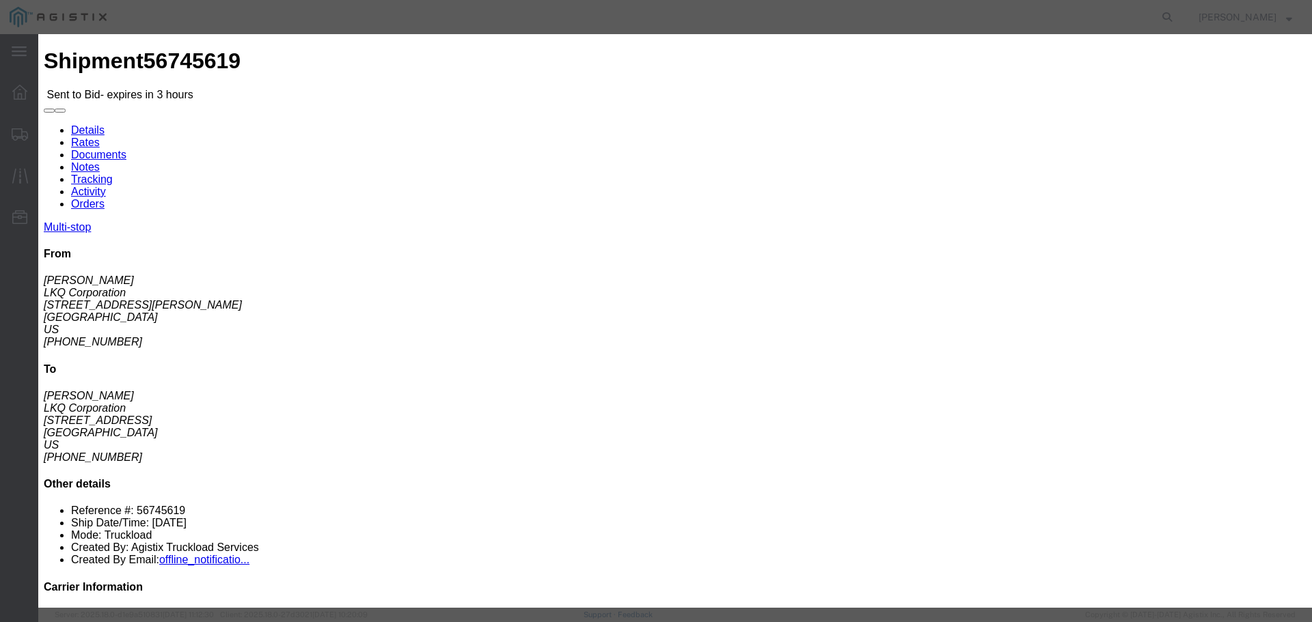
click div "Add charge"
click input "2150"
type input "2130"
click div "Add charge"
click button "Submit"
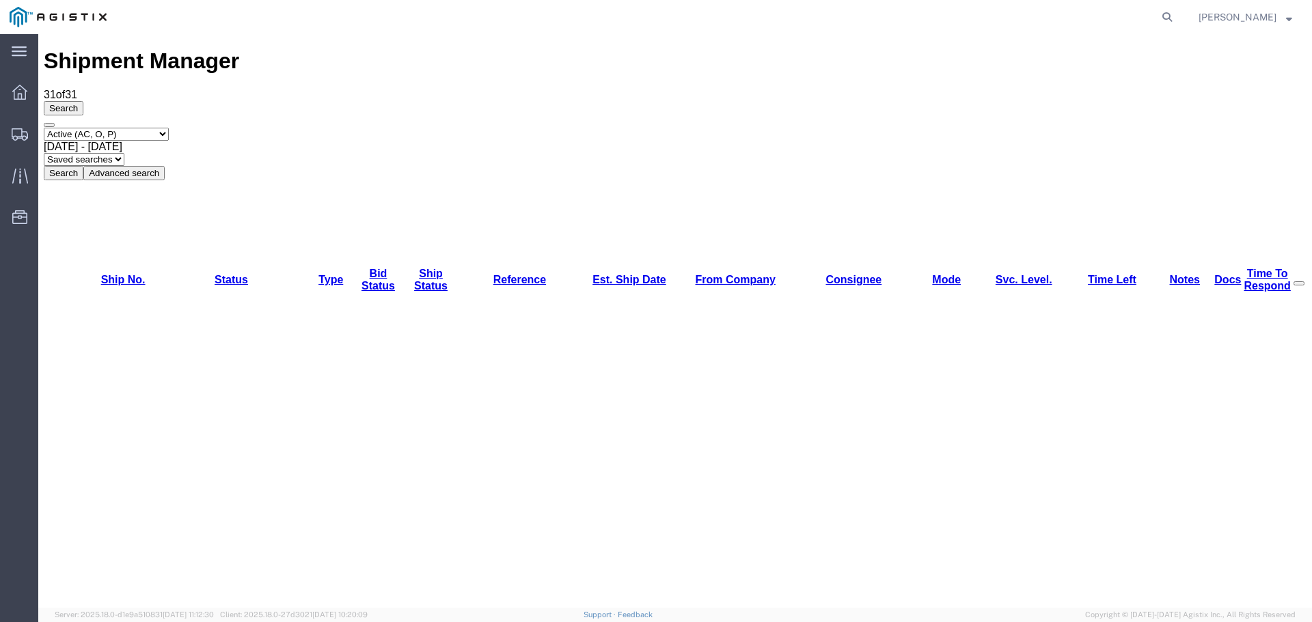
scroll to position [137, 0]
